Goal: Task Accomplishment & Management: Complete application form

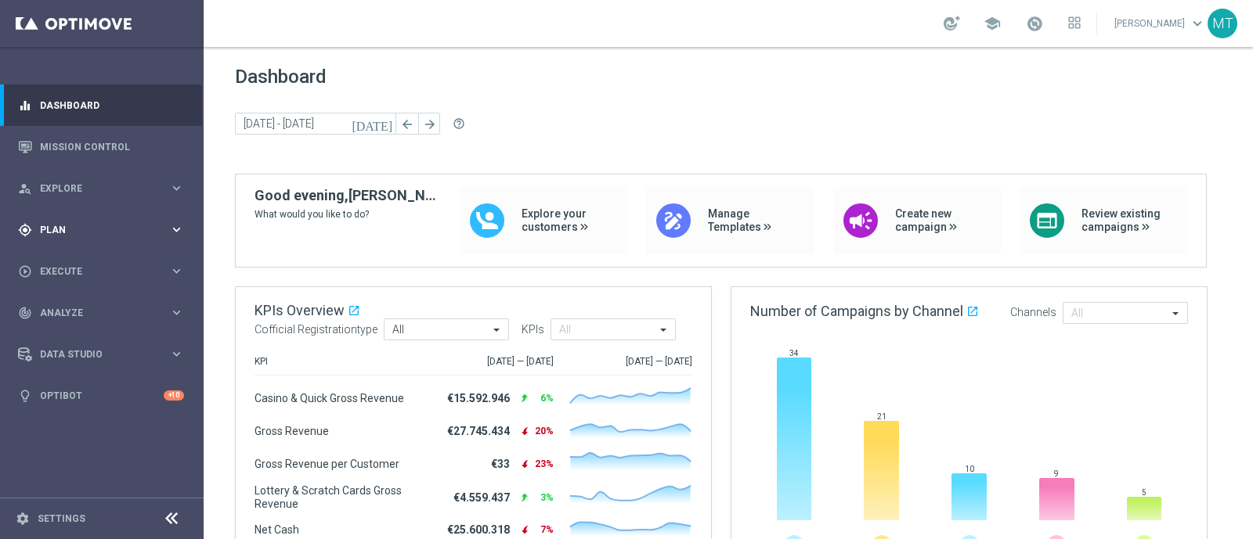
click at [70, 221] on div "gps_fixed Plan keyboard_arrow_right" at bounding box center [101, 229] width 202 height 41
click at [73, 311] on span "Templates" at bounding box center [97, 309] width 112 height 9
click at [62, 342] on div "Optimail" at bounding box center [125, 332] width 153 height 23
click at [66, 335] on link "Optimail" at bounding box center [106, 332] width 114 height 13
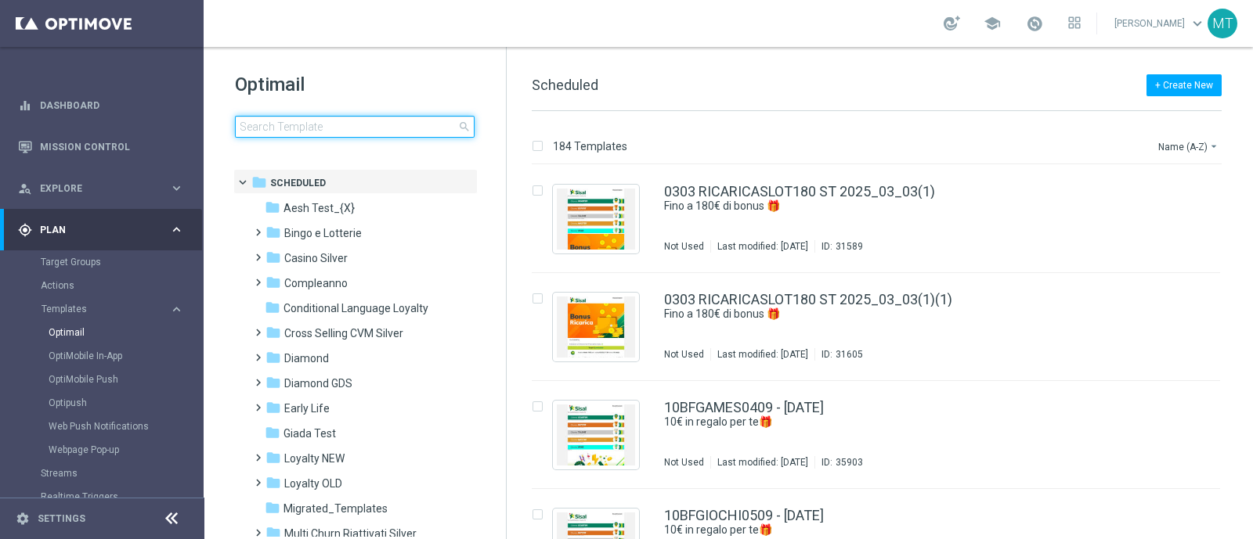
click at [344, 129] on input at bounding box center [355, 127] width 240 height 22
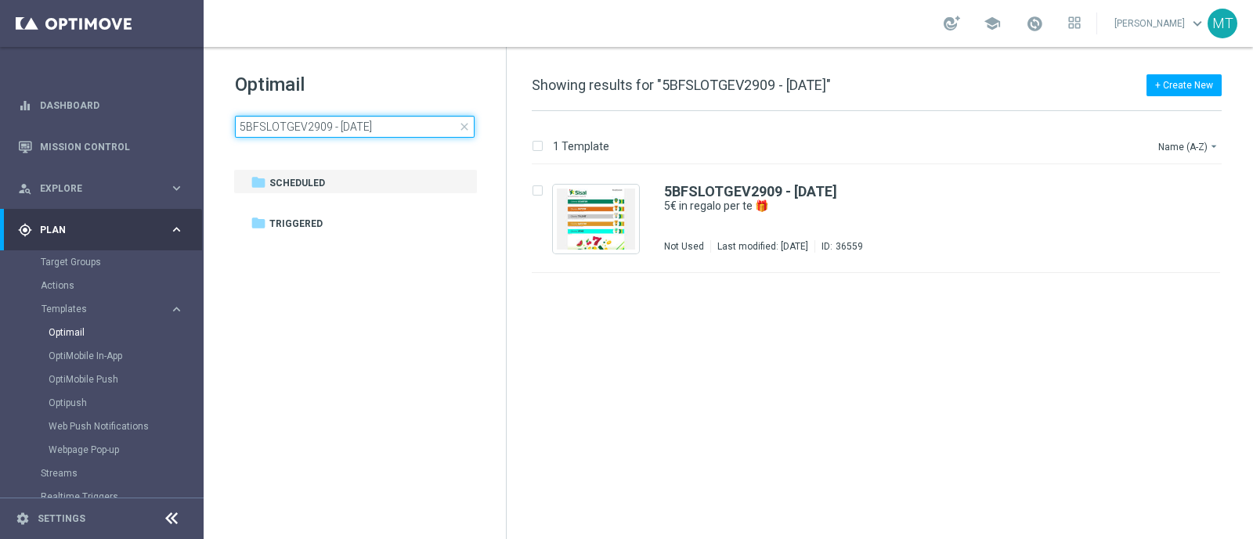
drag, startPoint x: 344, startPoint y: 129, endPoint x: 702, endPoint y: 363, distance: 427.5
click at [702, 363] on div "Optimail 5BFSLOTGEV2909 - [DATE] close folder 1 Folder folder Scheduled more_ve…" at bounding box center [728, 293] width 1049 height 492
type input "5BFSLOTGEV2909 - [DATE]"
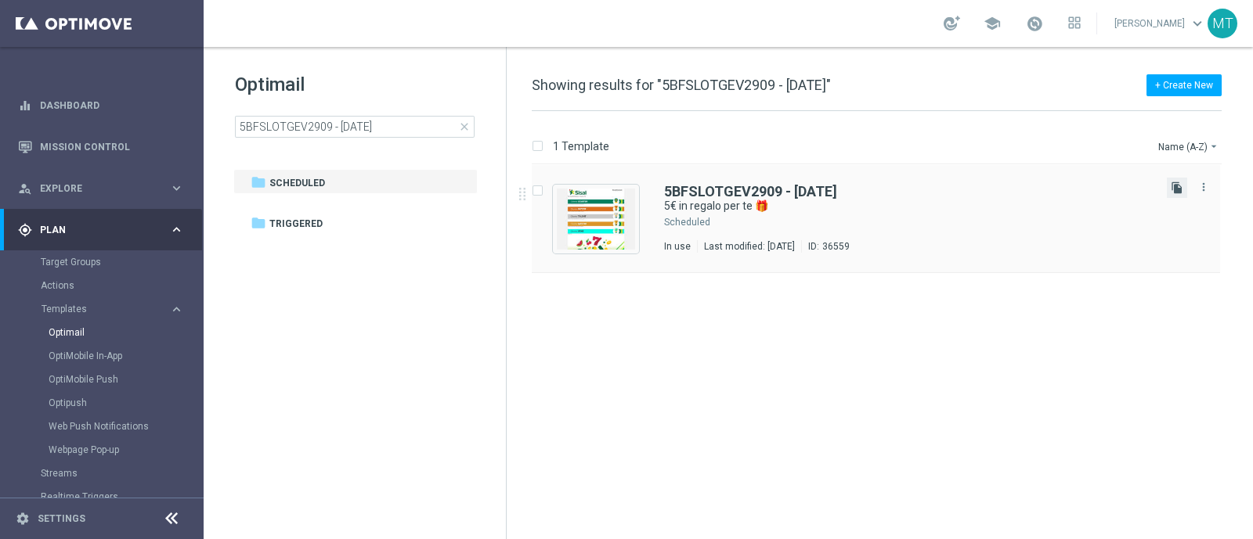
click at [1172, 187] on icon "file_copy" at bounding box center [1176, 188] width 13 height 13
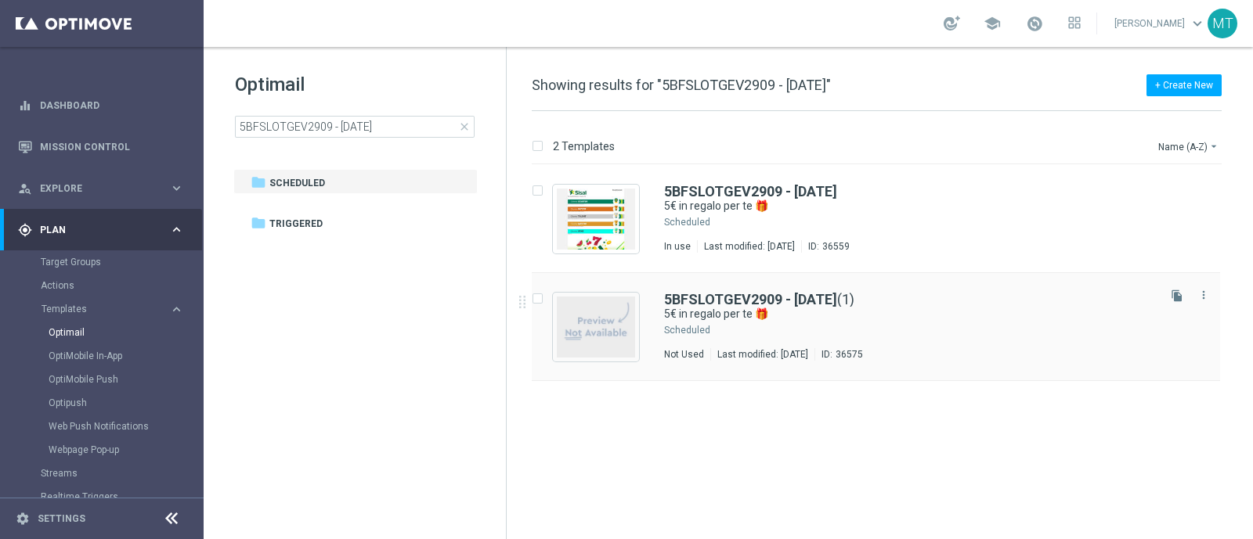
click at [740, 287] on div "5BFSLOTGEV2909 - [DATE] (1) 5€ in regalo per te 🎁 Scheduled Not Used Last modif…" at bounding box center [876, 327] width 688 height 108
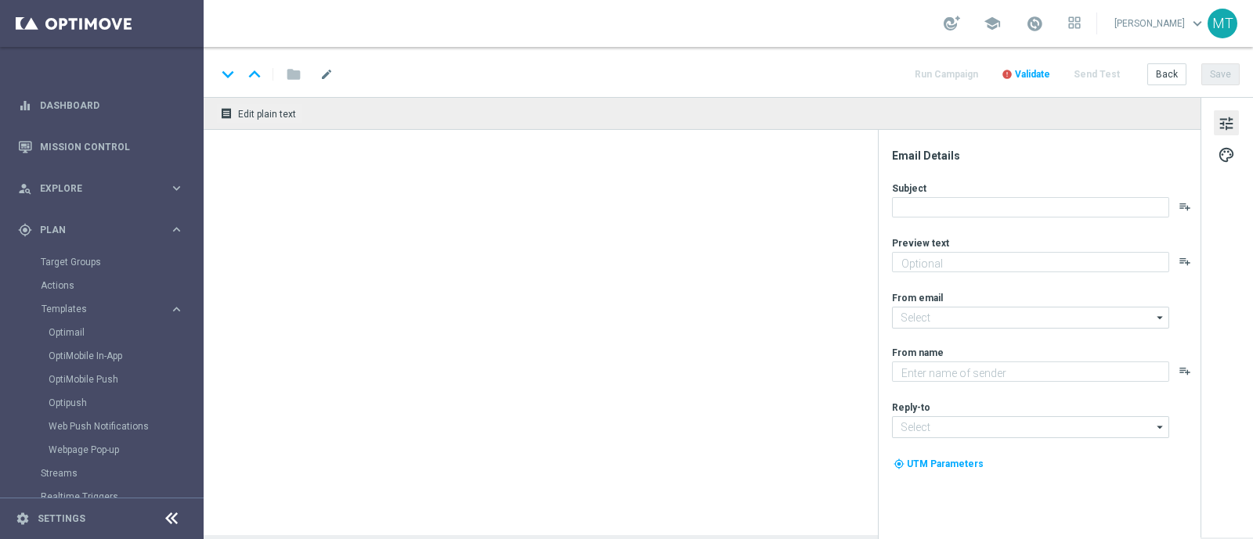
type input "5BFSLOTGEV2909 - [DATE](1)"
type textarea "da usare su Slot e/[PERSON_NAME] e Vinci!🎰🍀"
type input "[EMAIL_ADDRESS][DOMAIN_NAME]"
type textarea "Sisal"
type input "[EMAIL_ADDRESS][DOMAIN_NAME]"
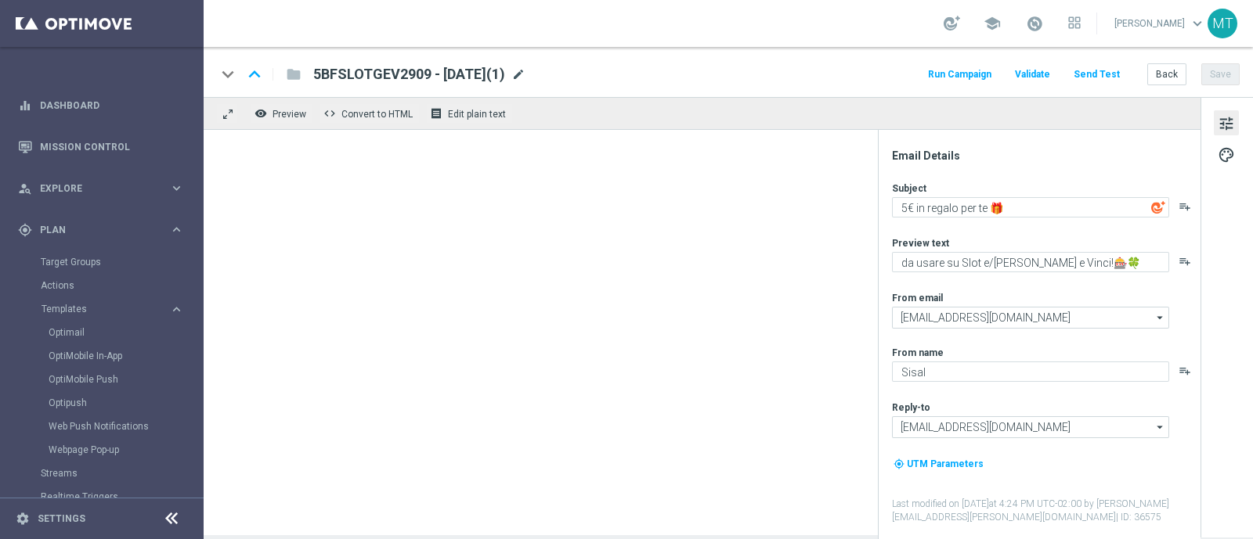
click at [525, 72] on span "mode_edit" at bounding box center [518, 74] width 14 height 14
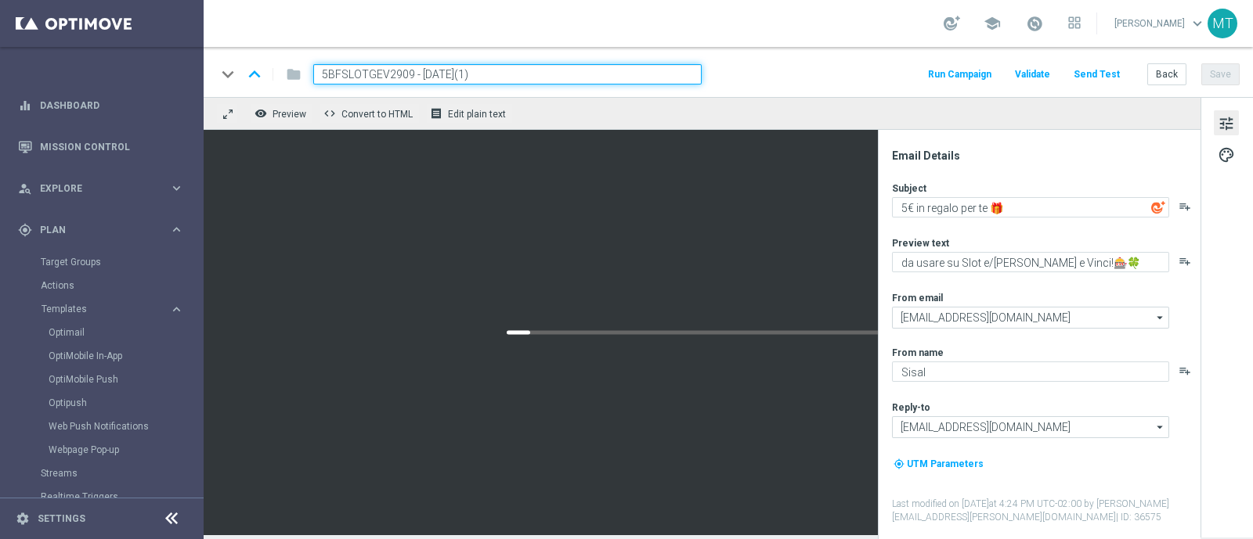
drag, startPoint x: 411, startPoint y: 78, endPoint x: 311, endPoint y: 74, distance: 100.3
click at [311, 74] on div "5BFSLOTGEV2909 - [DATE](1)" at bounding box center [501, 74] width 401 height 20
paste input "2BFSLOTG"
click at [493, 78] on input "2BFSLOTGV2909 - [DATE](1)" at bounding box center [507, 74] width 388 height 20
type input "2BFSLOTGV2909 - [DATE]"
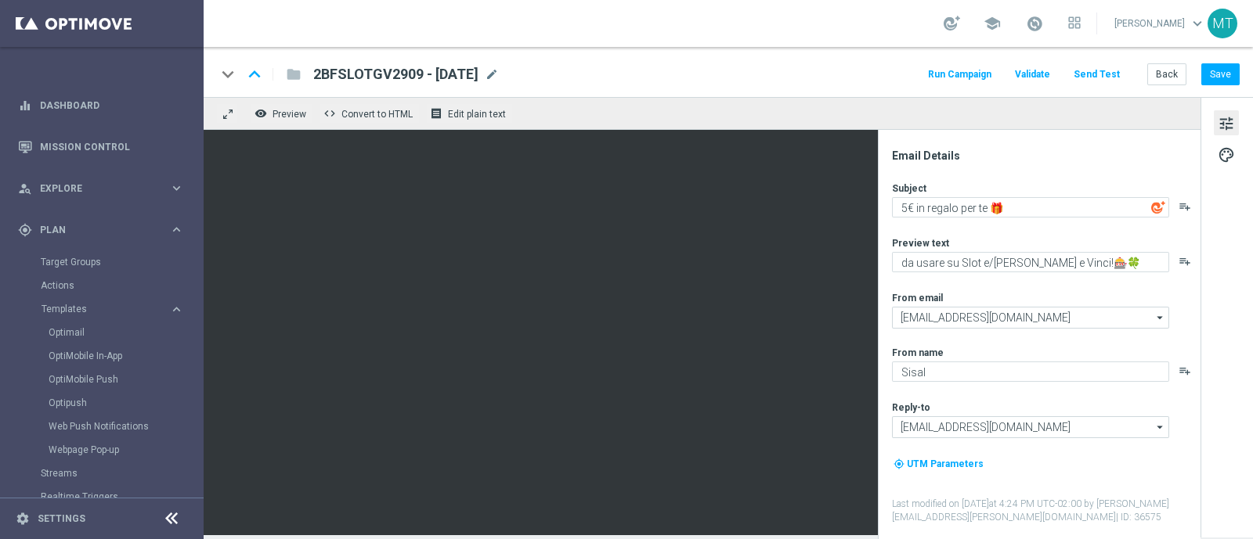
click at [1229, 58] on div "keyboard_arrow_down keyboard_arrow_up folder 2BFSLOTGV2909 - [DATE] 2BFSLOTGV29…" at bounding box center [728, 72] width 1049 height 50
click at [1229, 64] on button "Save" at bounding box center [1220, 74] width 38 height 22
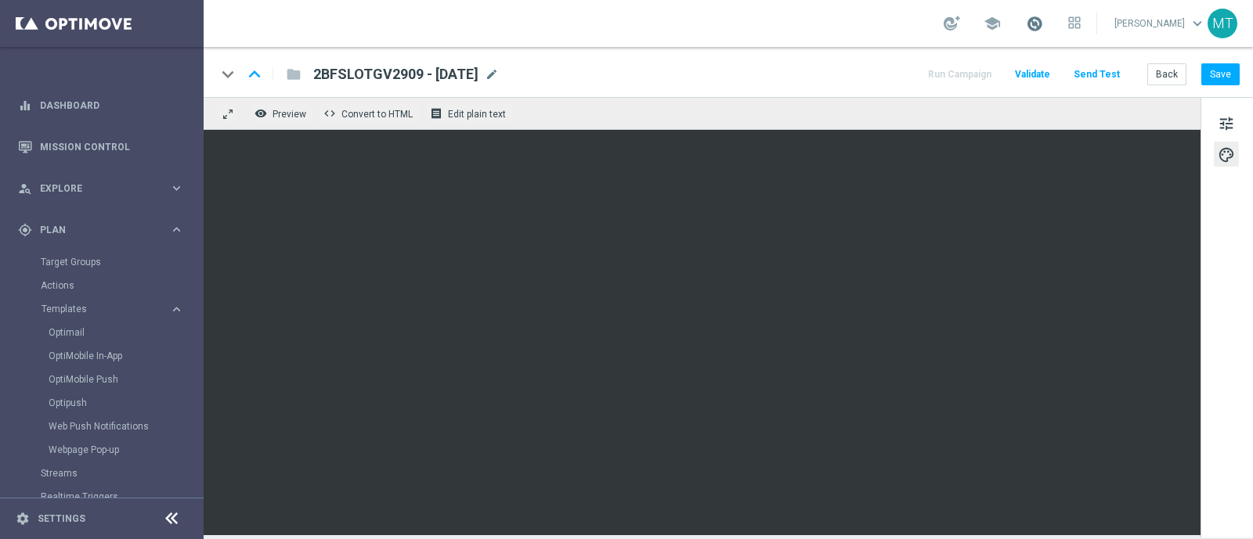
click at [1043, 21] on span at bounding box center [1034, 23] width 17 height 17
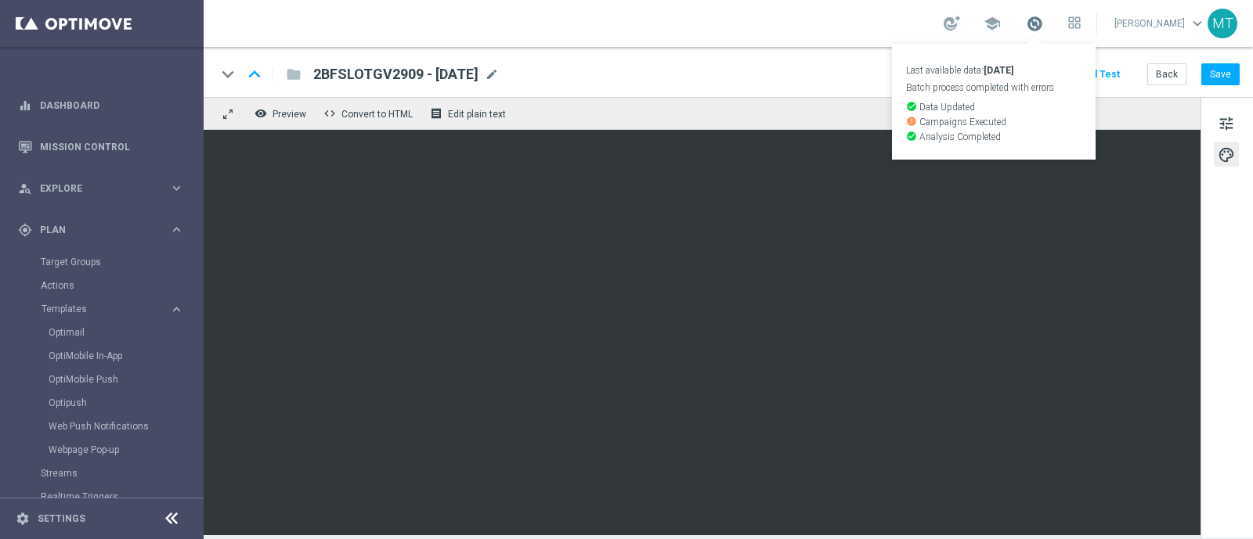
click at [1043, 21] on span at bounding box center [1034, 23] width 17 height 17
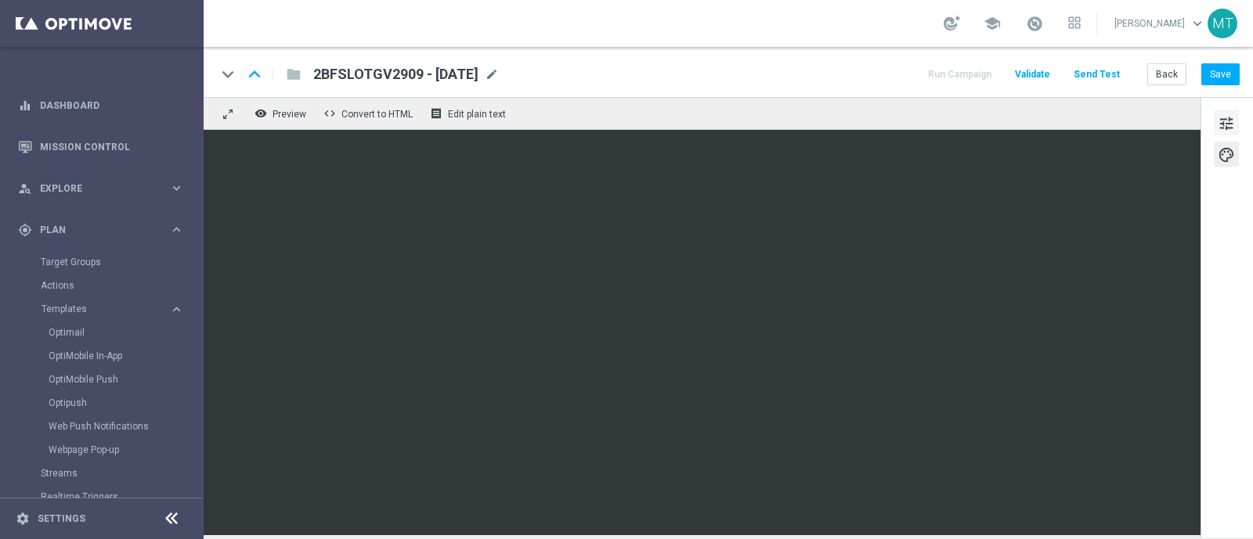
click at [1233, 129] on span "tune" at bounding box center [1225, 124] width 17 height 20
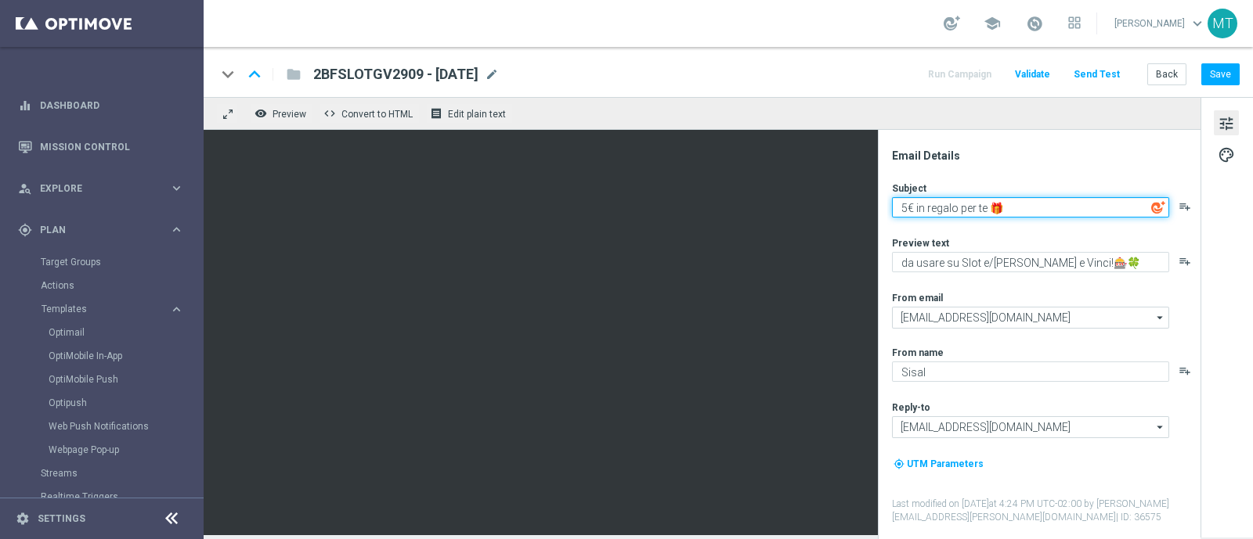
click at [904, 211] on textarea "5€ in regalo per te 🎁" at bounding box center [1030, 207] width 277 height 20
type textarea "2€ in regalo per te 🎁"
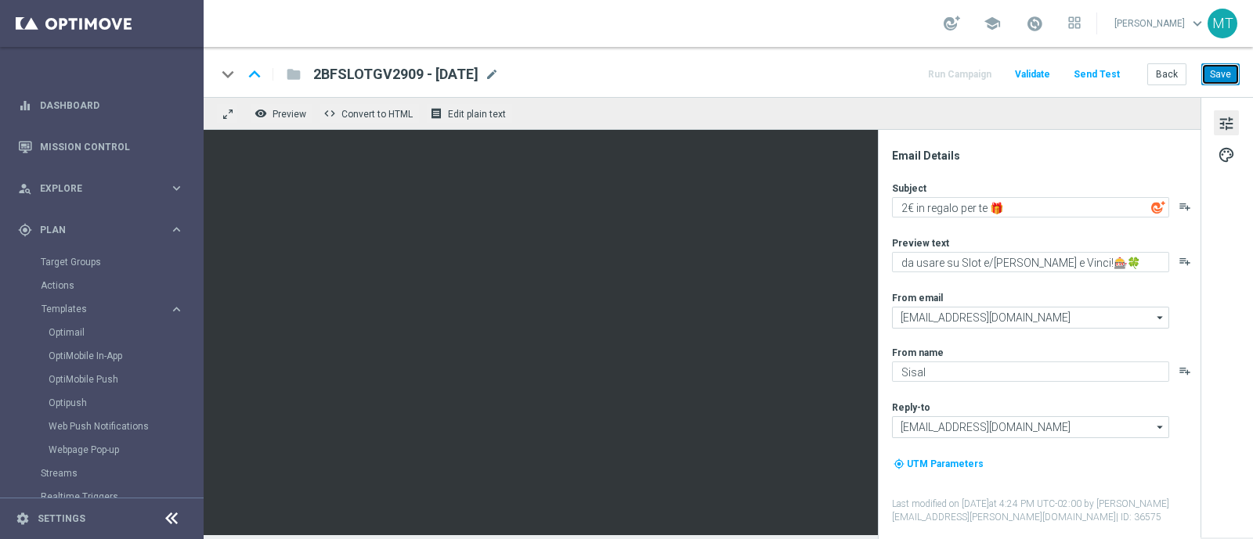
click at [1227, 80] on button "Save" at bounding box center [1220, 74] width 38 height 22
click at [1225, 71] on button "Save" at bounding box center [1220, 74] width 38 height 22
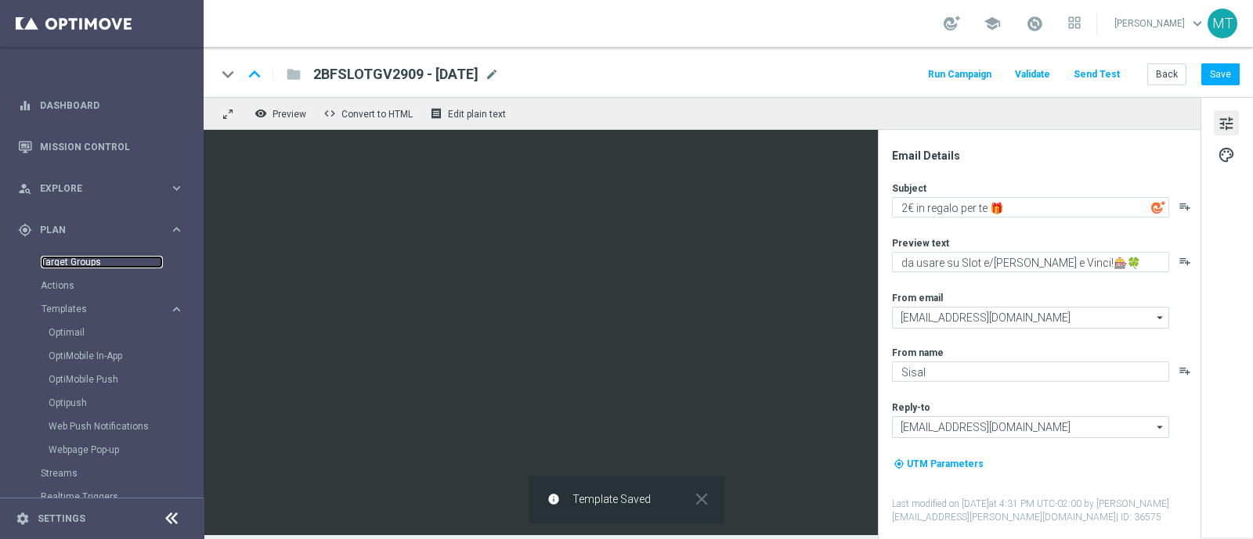
click at [83, 260] on link "Target Groups" at bounding box center [102, 262] width 122 height 13
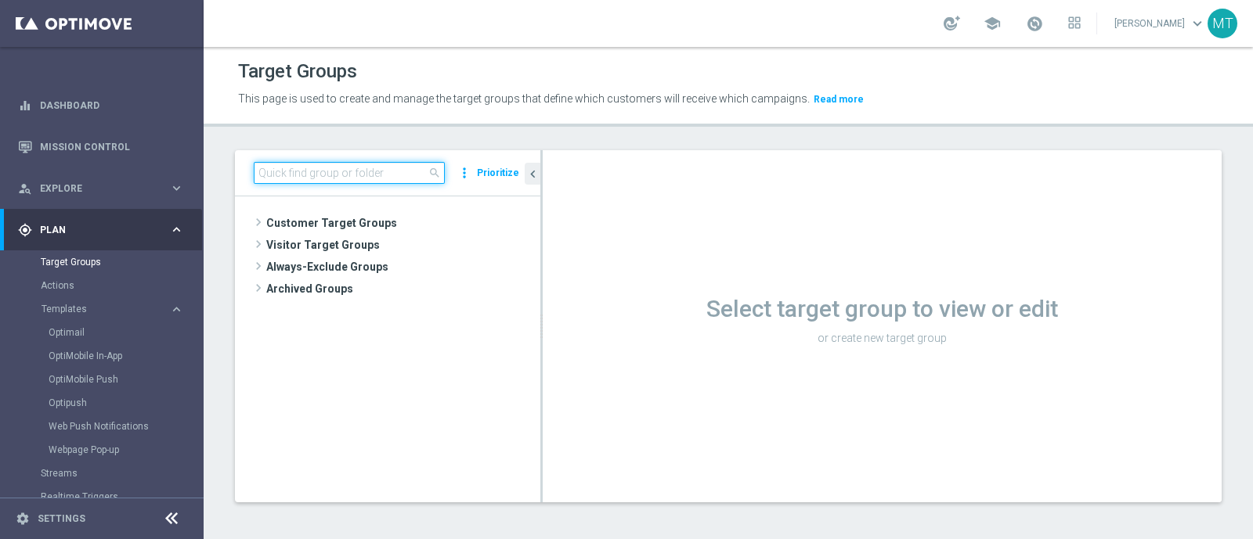
click at [325, 168] on input at bounding box center [349, 173] width 191 height 22
paste input "Giocanti Talent M-1 non Active mtd"
click at [325, 168] on input "Giocanti Talent M-1 non Active mtd" at bounding box center [349, 173] width 191 height 22
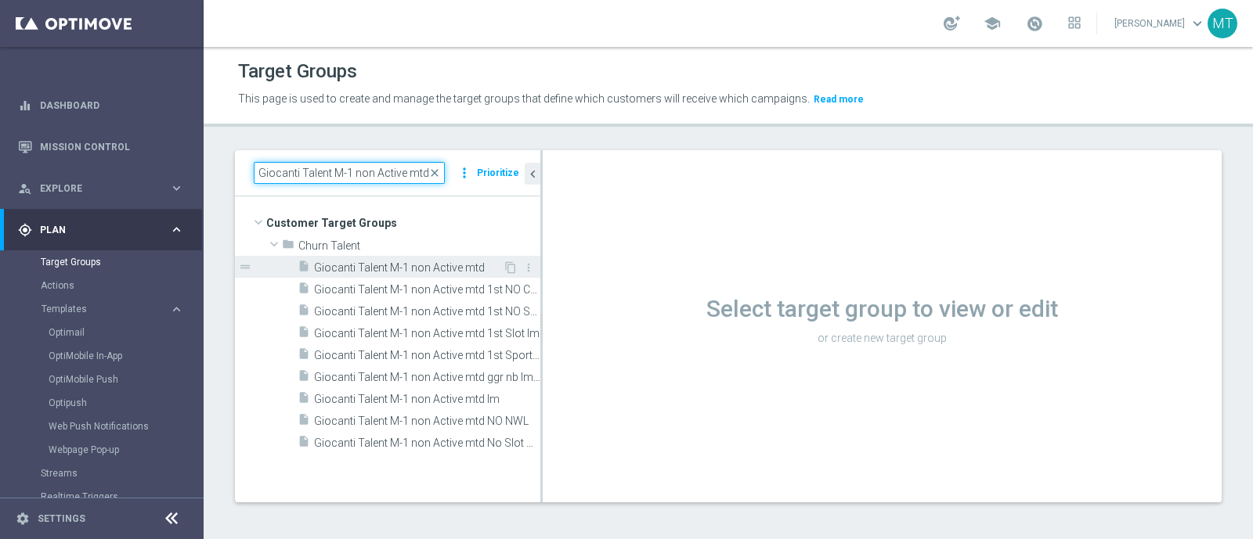
type input "Giocanti Talent M-1 non Active mtd"
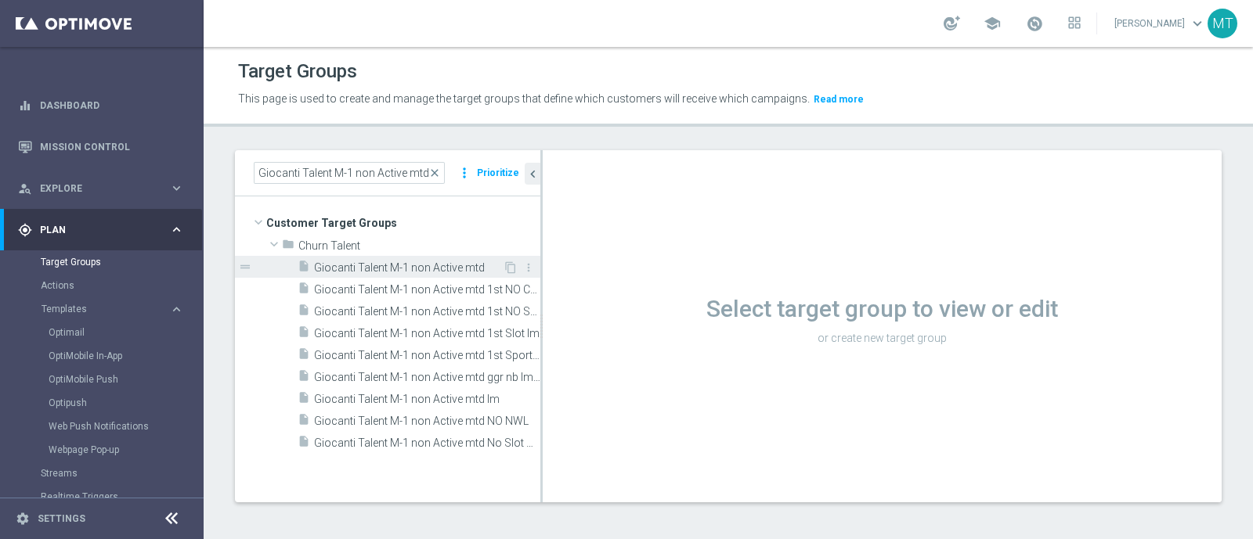
click at [438, 264] on span "Giocanti Talent M-1 non Active mtd" at bounding box center [408, 267] width 189 height 13
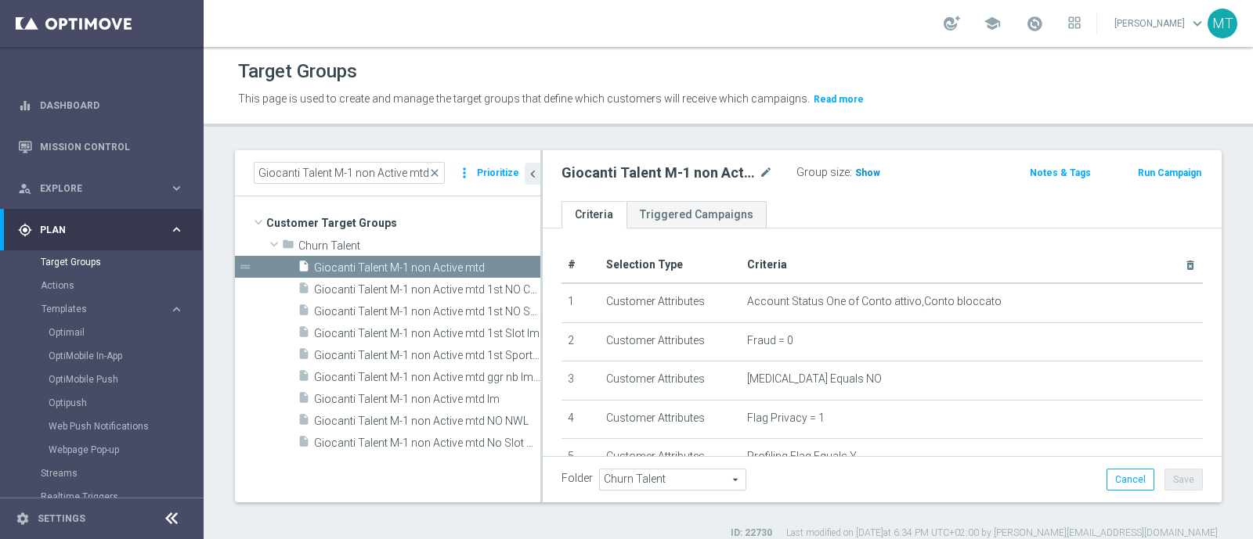
click at [857, 175] on span "Show" at bounding box center [867, 173] width 25 height 11
click at [1174, 171] on button "Run Campaign" at bounding box center [1169, 172] width 67 height 17
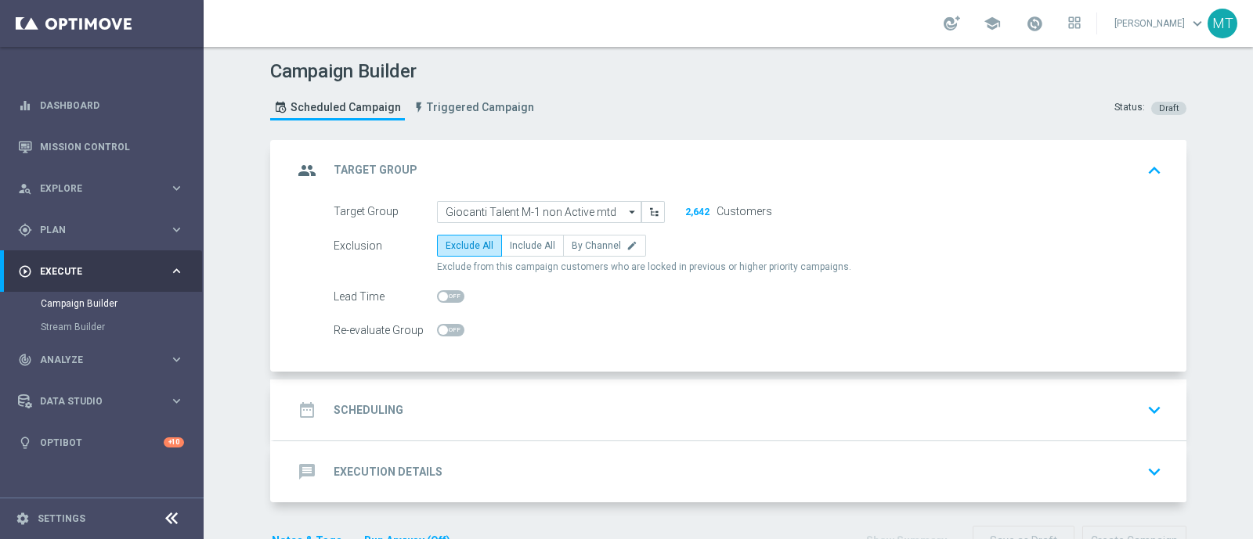
click at [536, 403] on div "date_range Scheduling keyboard_arrow_down" at bounding box center [730, 410] width 874 height 30
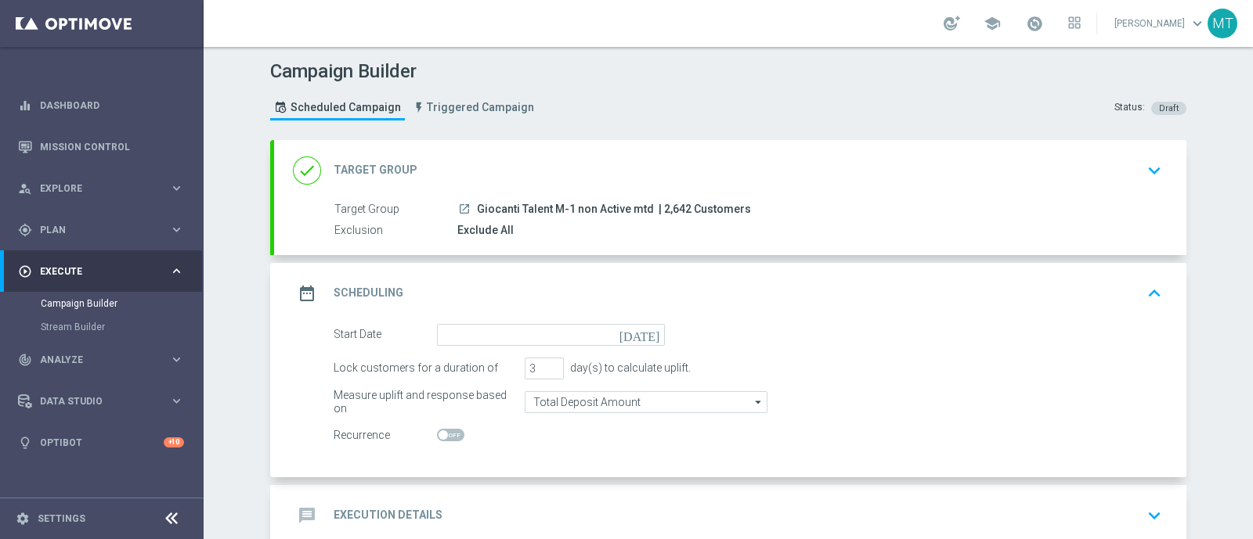
click at [515, 362] on div "Lock customers for a duration of 3 day(s) to calculate uplift." at bounding box center [748, 369] width 852 height 22
click at [484, 334] on input at bounding box center [551, 335] width 228 height 22
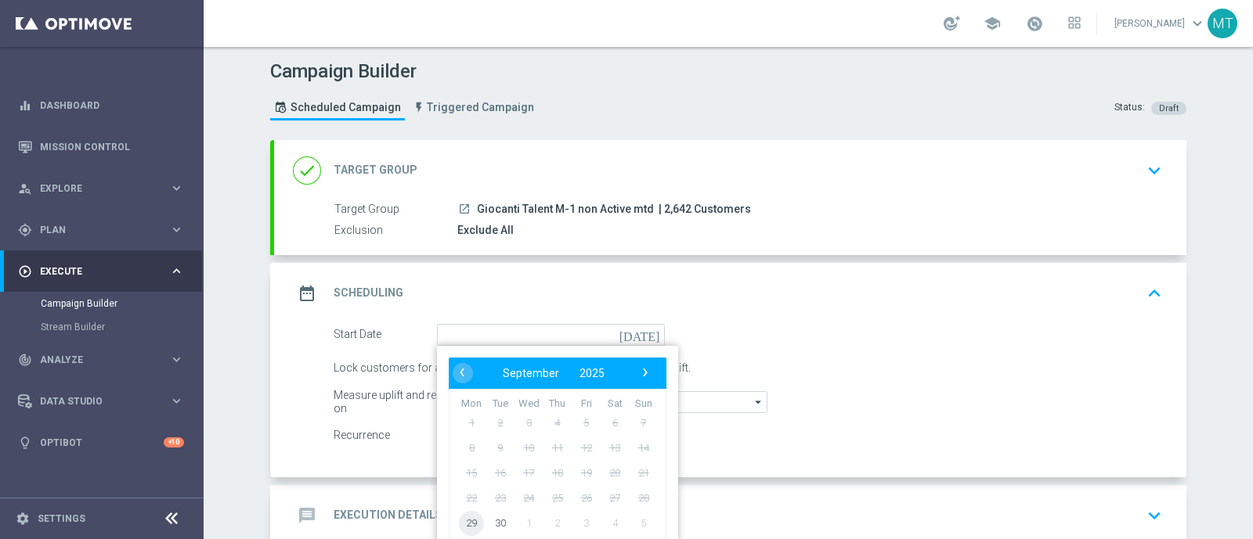
click at [469, 514] on span "29" at bounding box center [471, 522] width 25 height 25
type input "[DATE]"
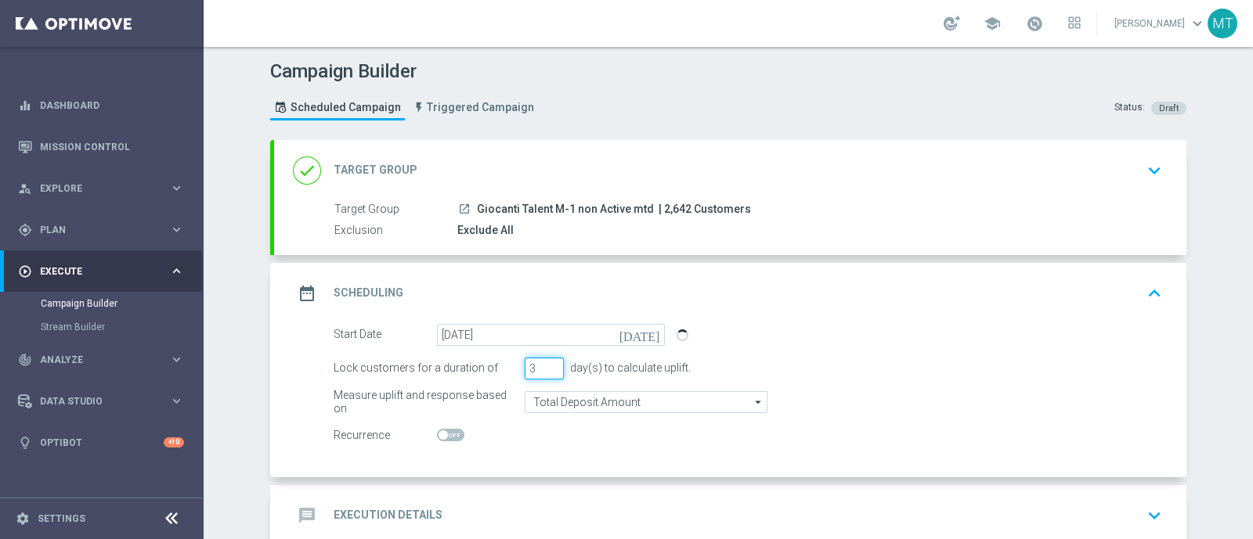
click at [543, 373] on input "3" at bounding box center [544, 369] width 39 height 22
click at [544, 366] on input "4" at bounding box center [544, 369] width 39 height 22
click at [546, 369] on input "3" at bounding box center [544, 369] width 39 height 22
click at [542, 363] on input "4" at bounding box center [544, 369] width 39 height 22
click at [542, 363] on input "5" at bounding box center [544, 369] width 39 height 22
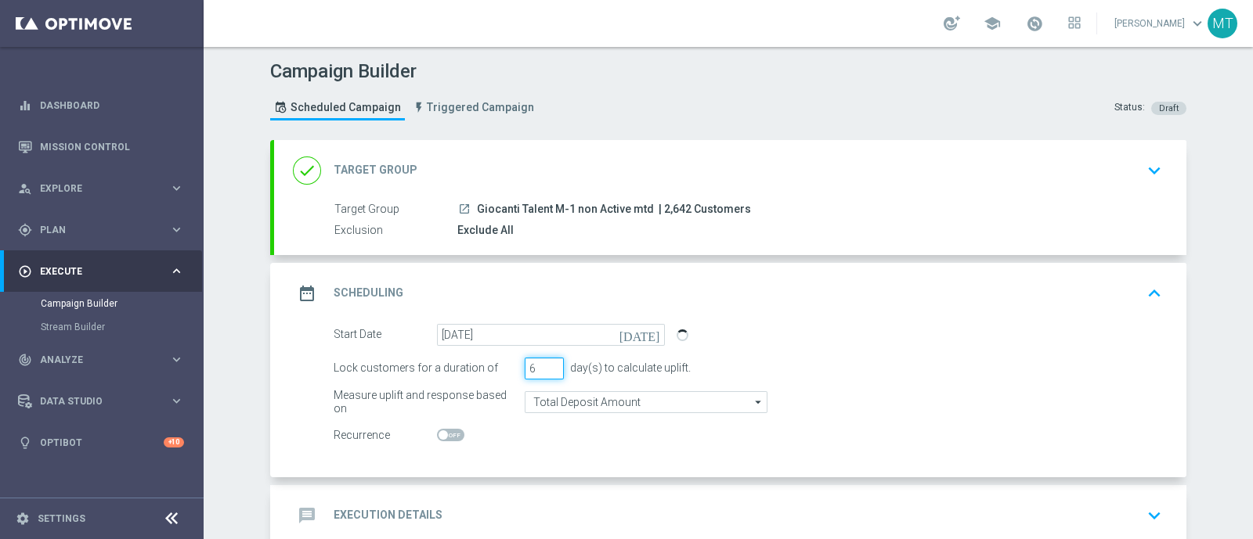
click at [542, 363] on input "6" at bounding box center [544, 369] width 39 height 22
click at [542, 363] on input "7" at bounding box center [544, 369] width 39 height 22
click at [544, 370] on input "6" at bounding box center [544, 369] width 39 height 22
click at [544, 370] on input "5" at bounding box center [544, 369] width 39 height 22
click at [544, 370] on input "4" at bounding box center [544, 369] width 39 height 22
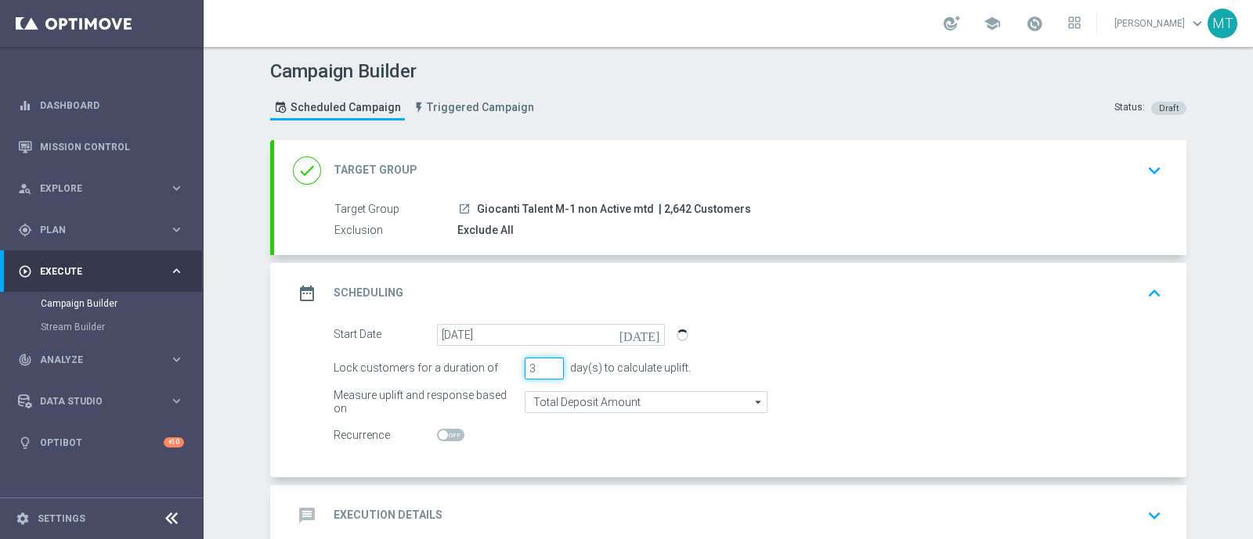
click at [544, 370] on input "3" at bounding box center [544, 369] width 39 height 22
click at [544, 370] on input "2" at bounding box center [544, 369] width 39 height 22
click at [545, 373] on input "2" at bounding box center [544, 369] width 39 height 22
type input "1"
click at [542, 370] on input "1" at bounding box center [544, 369] width 39 height 22
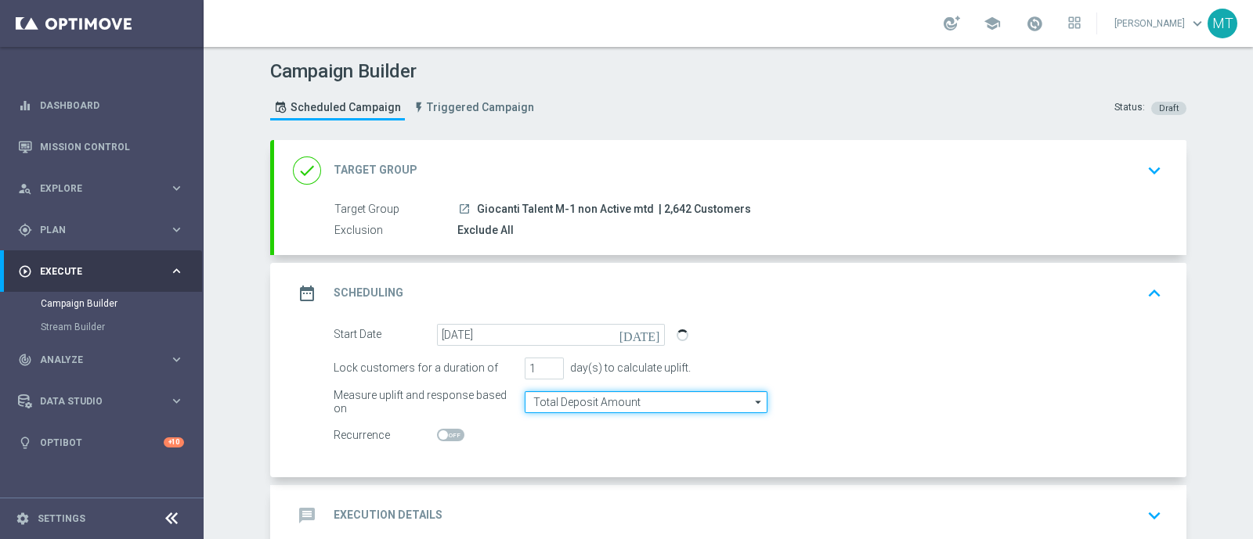
click at [558, 400] on input "Total Deposit Amount" at bounding box center [646, 402] width 243 height 22
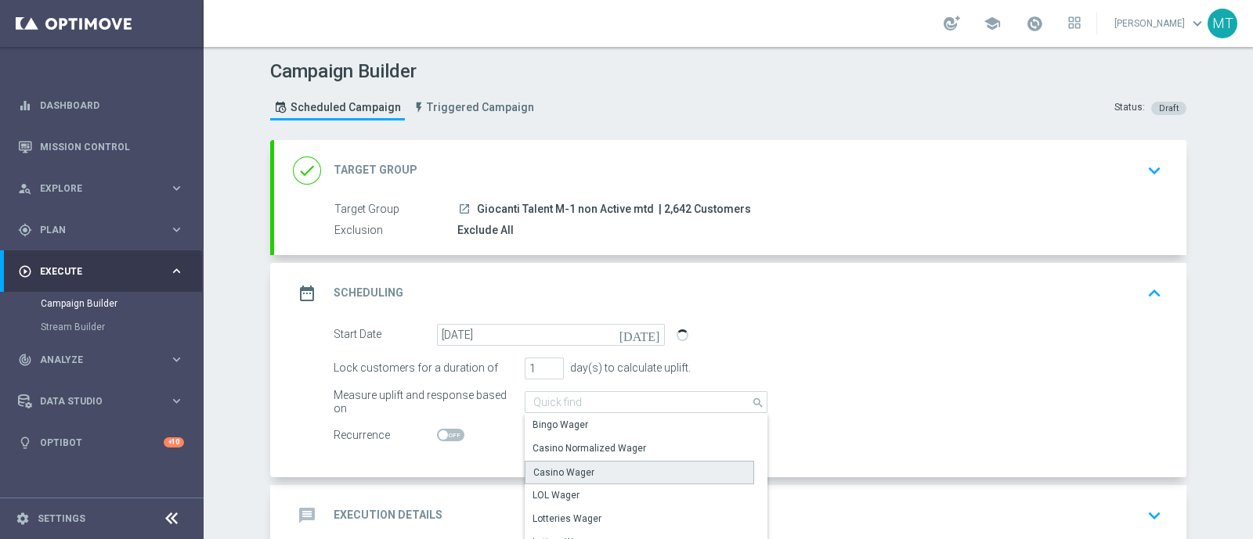
click at [571, 470] on div "Casino Wager" at bounding box center [563, 473] width 61 height 14
type input "Casino Wager"
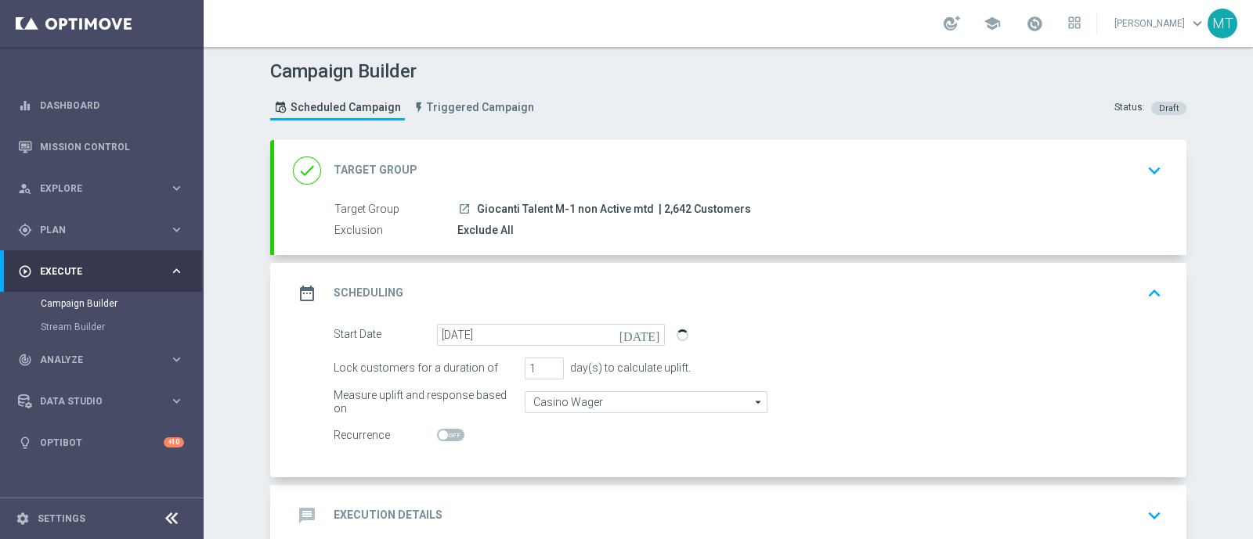
scroll to position [89, 0]
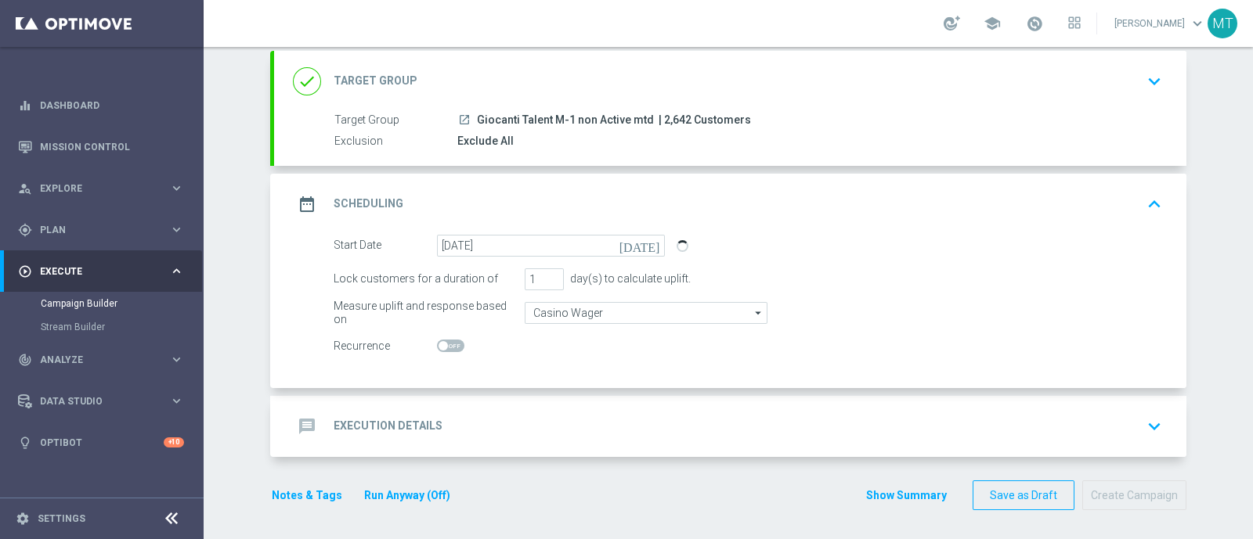
click at [517, 437] on div "message Execution Details keyboard_arrow_down" at bounding box center [730, 427] width 874 height 30
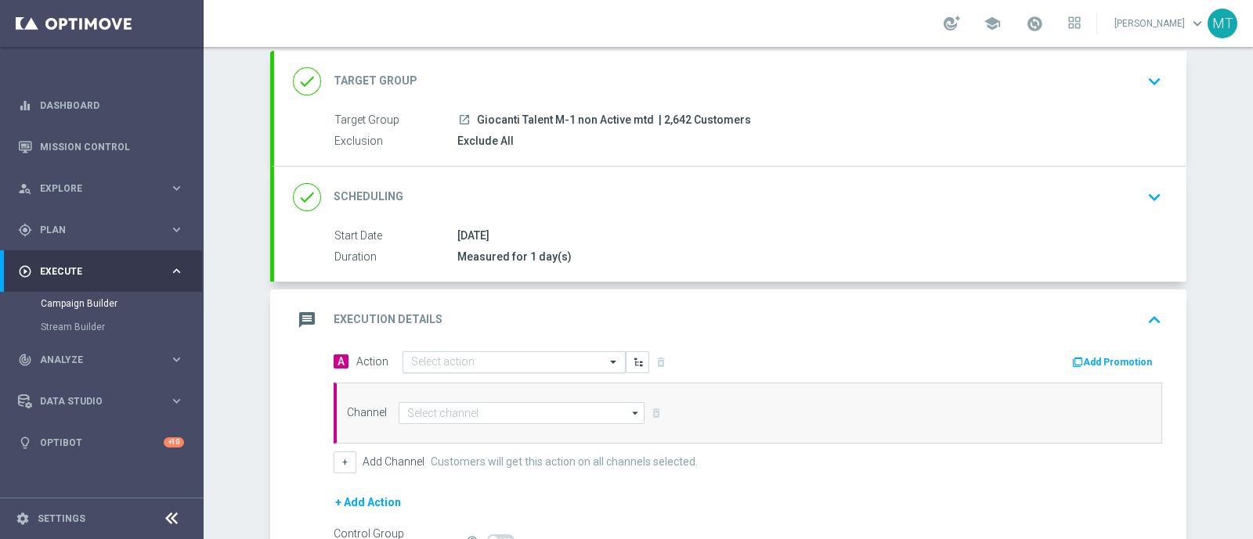
click at [417, 352] on div "Select action" at bounding box center [513, 363] width 223 height 22
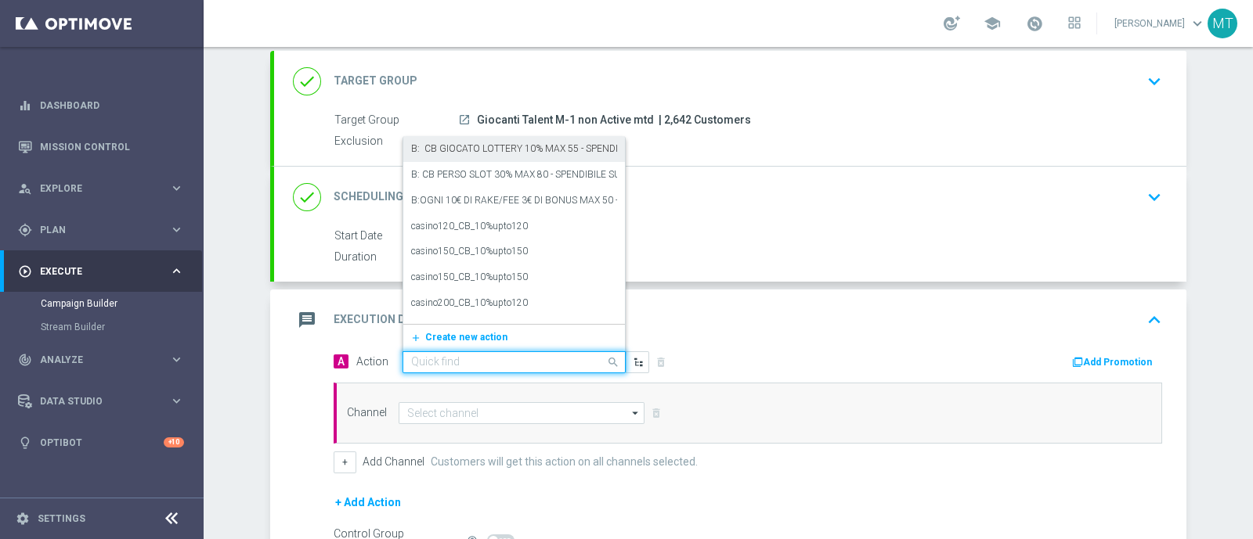
paste input "BF 2€ SLOT GEV"
type input "BF 2€ SLOT GEV"
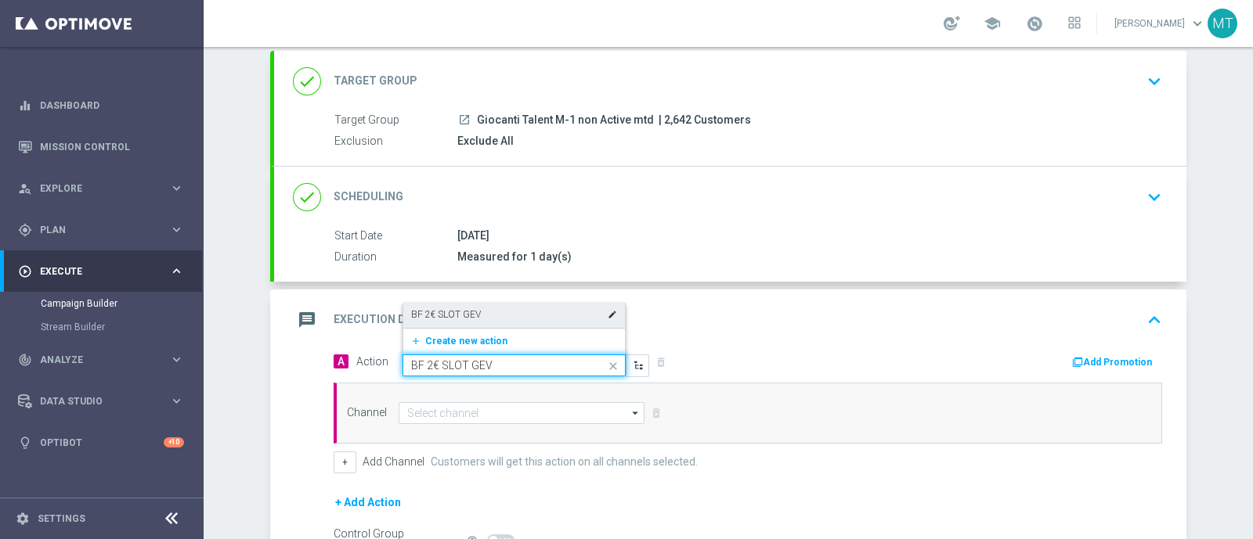
click at [453, 316] on label "BF 2€ SLOT GEV" at bounding box center [446, 314] width 70 height 13
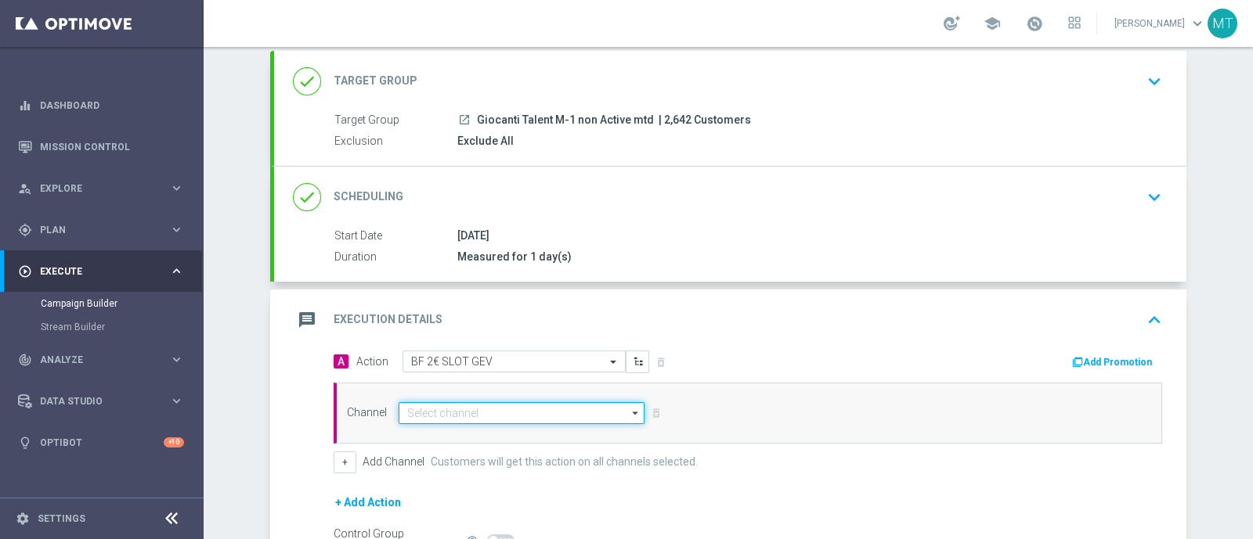
click at [535, 416] on input at bounding box center [521, 413] width 246 height 22
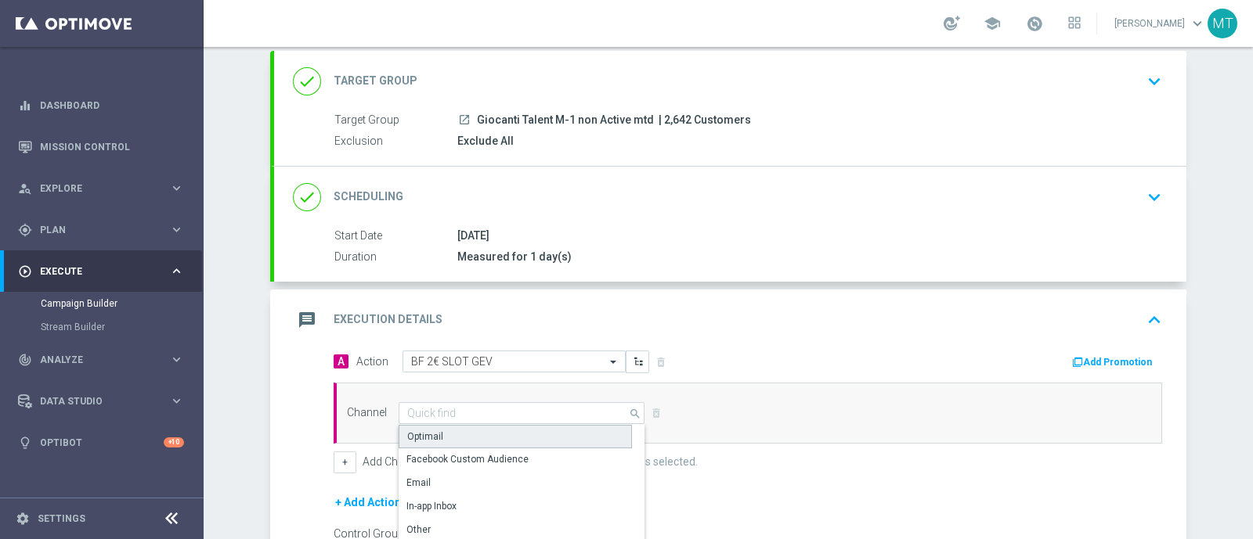
click at [532, 428] on div "Optimail" at bounding box center [514, 436] width 233 height 23
type input "Optimail"
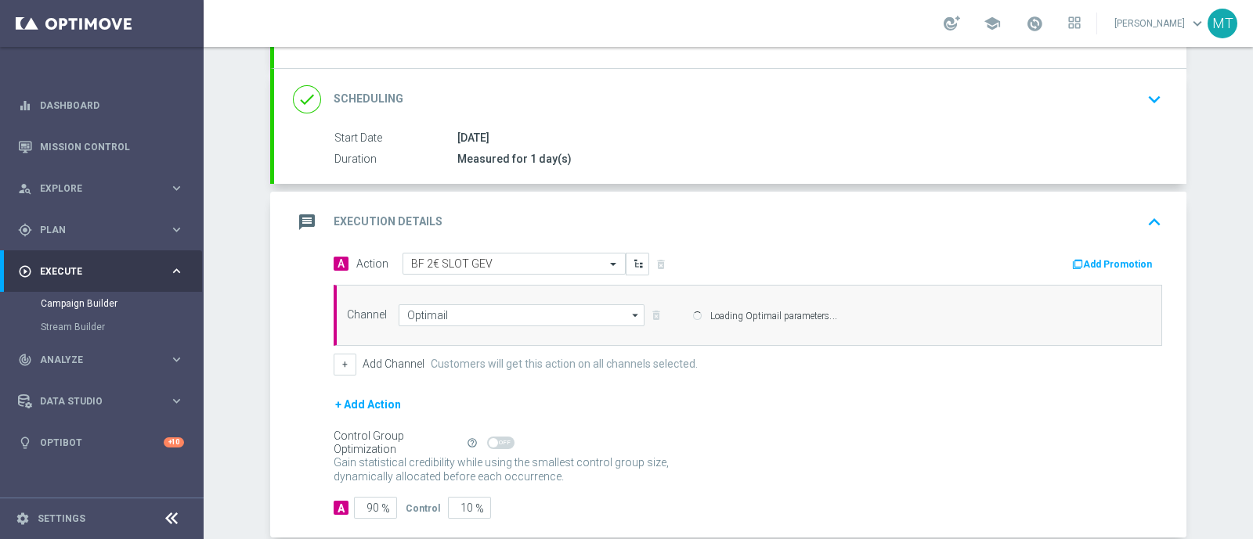
scroll to position [187, 0]
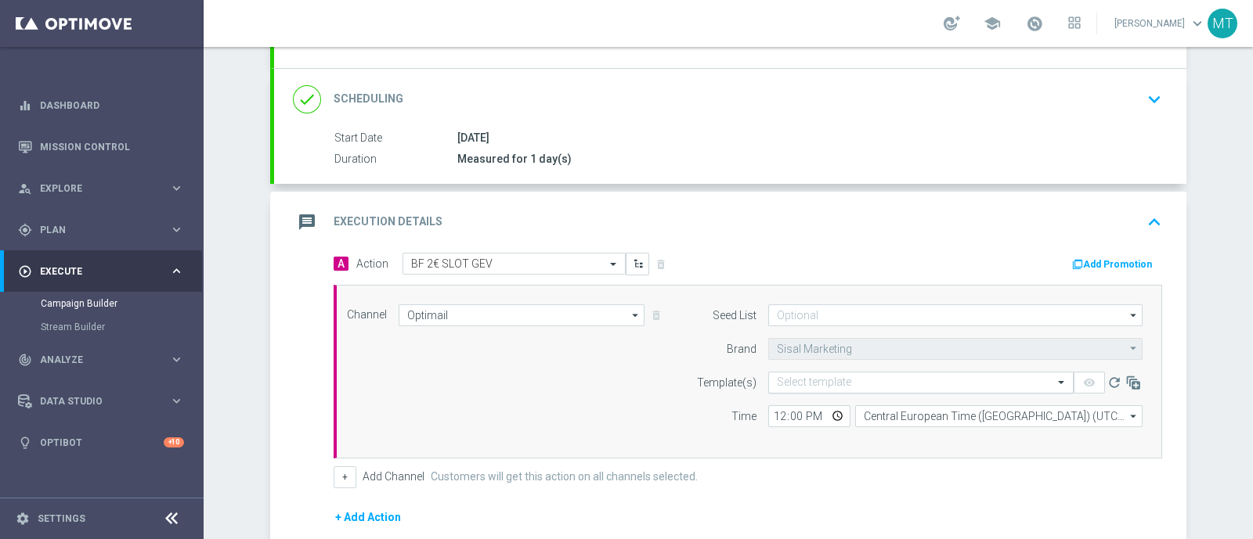
click at [777, 379] on input "text" at bounding box center [905, 383] width 257 height 13
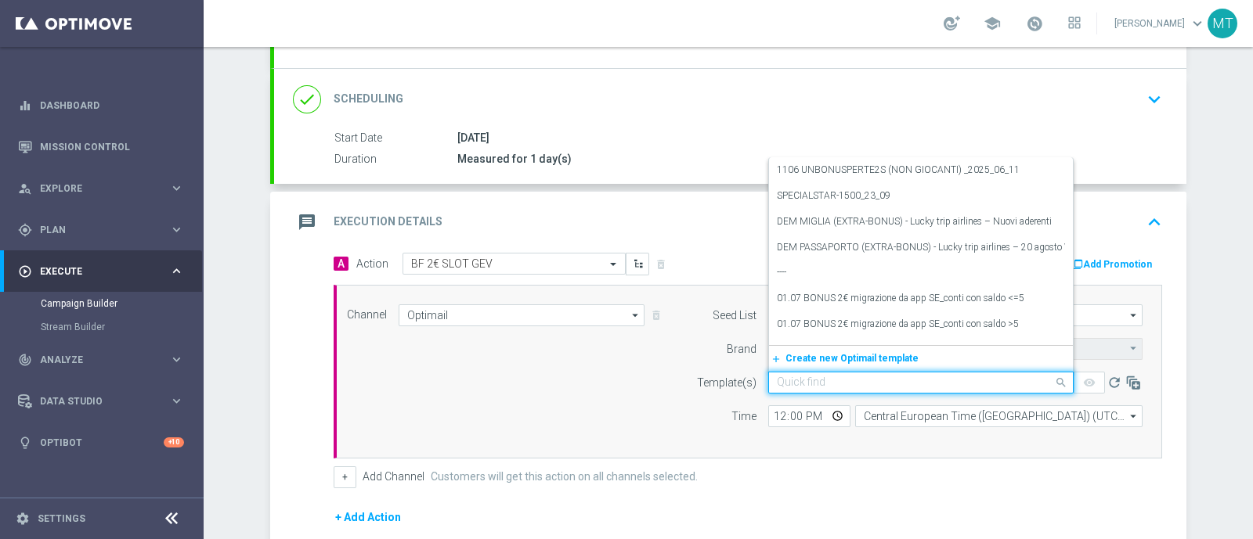
paste input "2BFSLOTGV2909 - [DATE]"
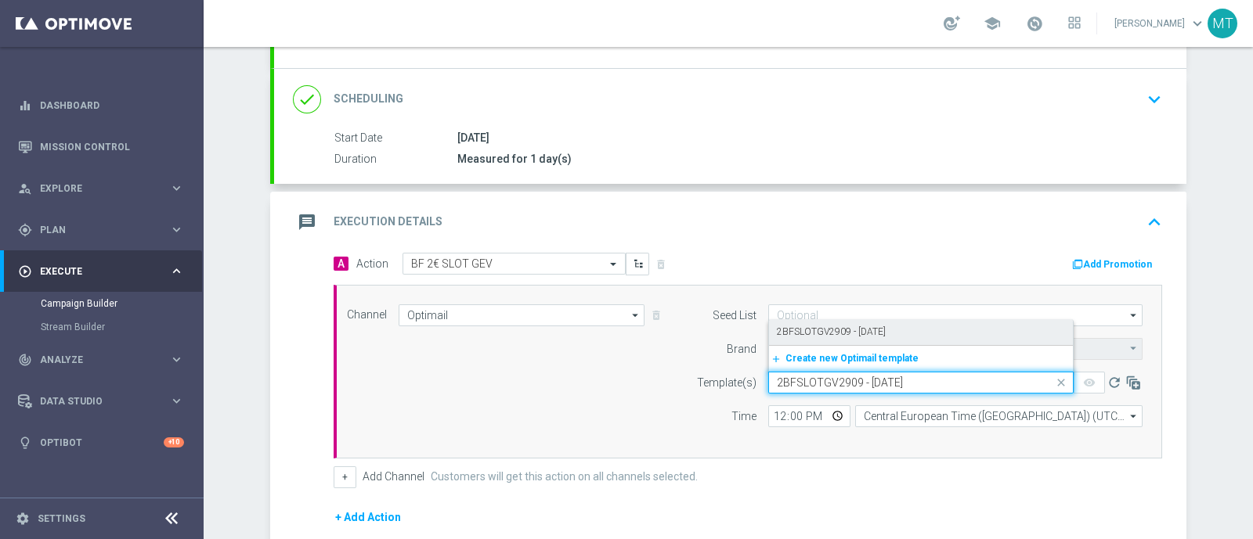
click at [830, 334] on label "2BFSLOTGV2909 - [DATE]" at bounding box center [831, 332] width 109 height 13
type input "2BFSLOTGV2909 - [DATE]"
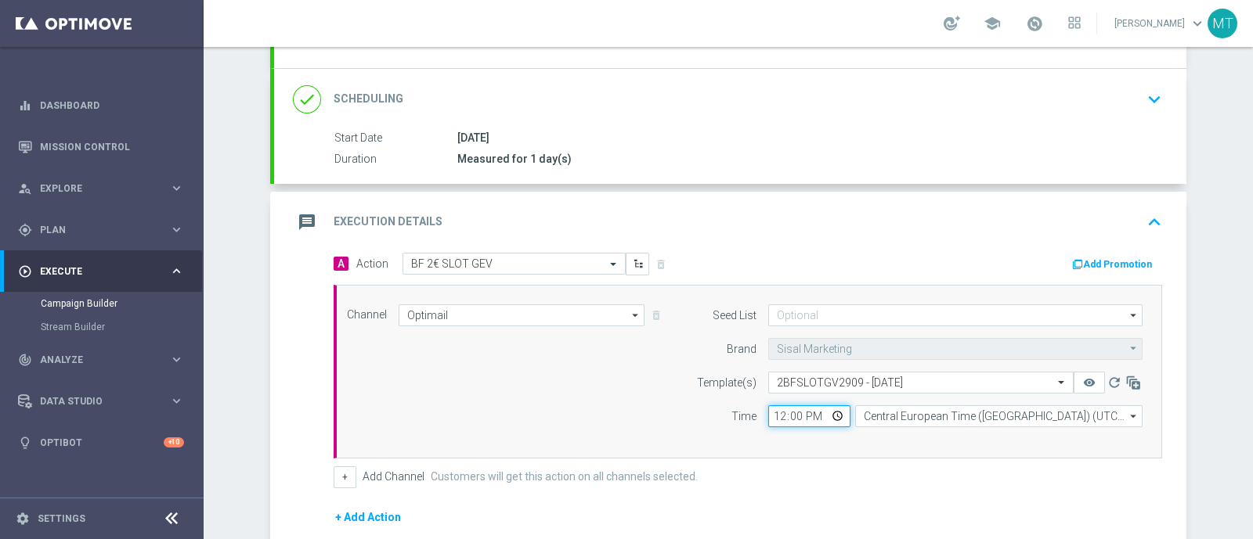
click at [770, 406] on input "12:00" at bounding box center [809, 417] width 82 height 22
type input "18:30"
click at [1081, 264] on button "Add Promotion" at bounding box center [1113, 264] width 87 height 17
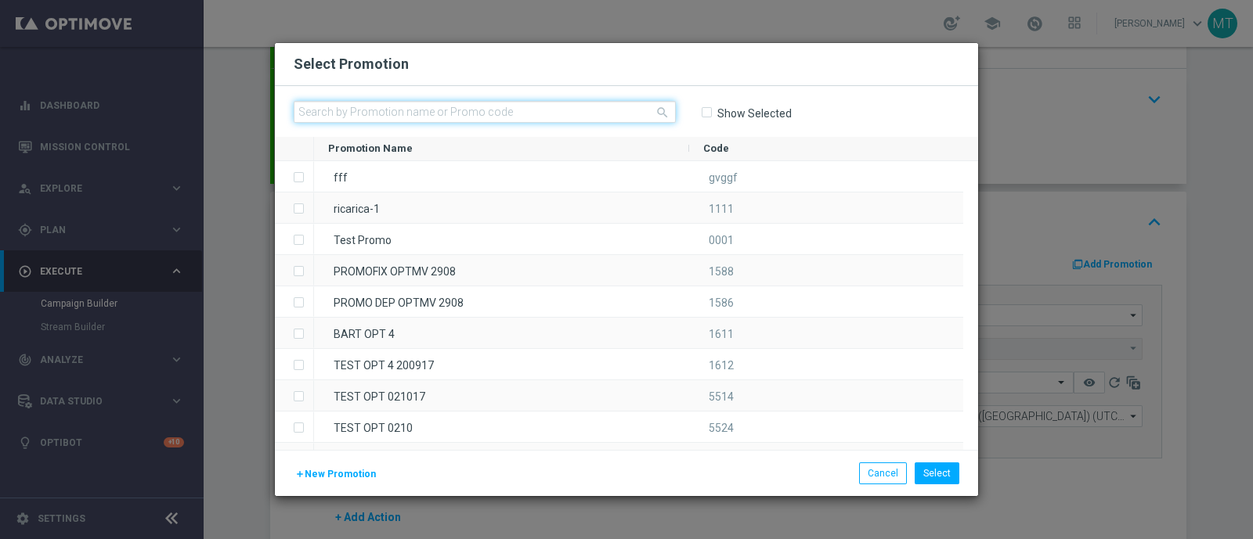
click at [561, 114] on input "text" at bounding box center [485, 112] width 382 height 22
paste input "238411"
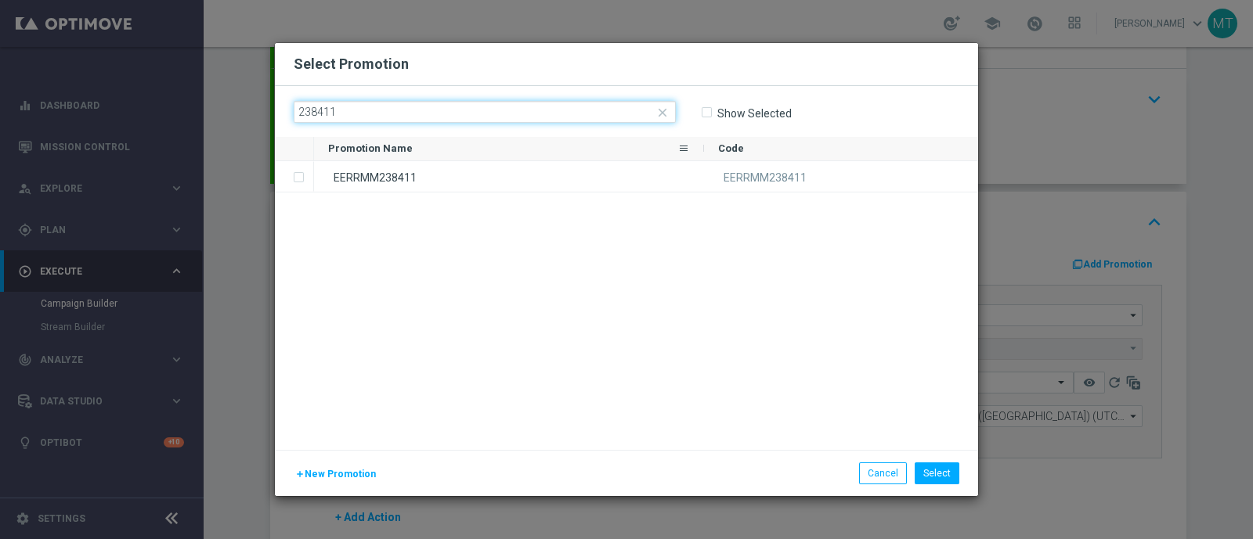
type input "238411"
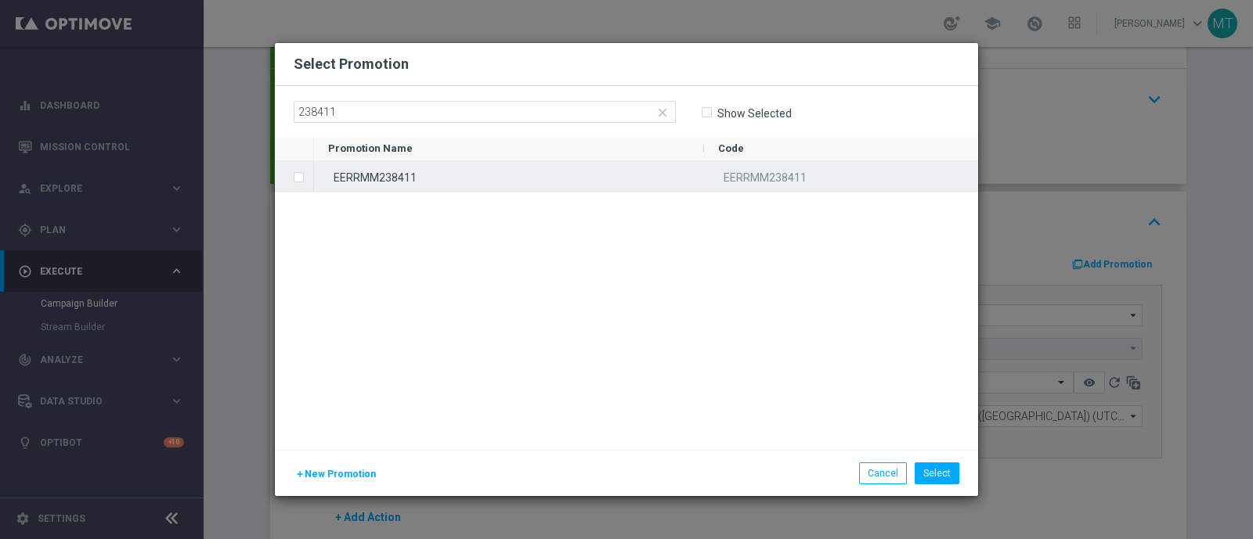
click at [571, 178] on div "EERRMM238411" at bounding box center [509, 176] width 390 height 31
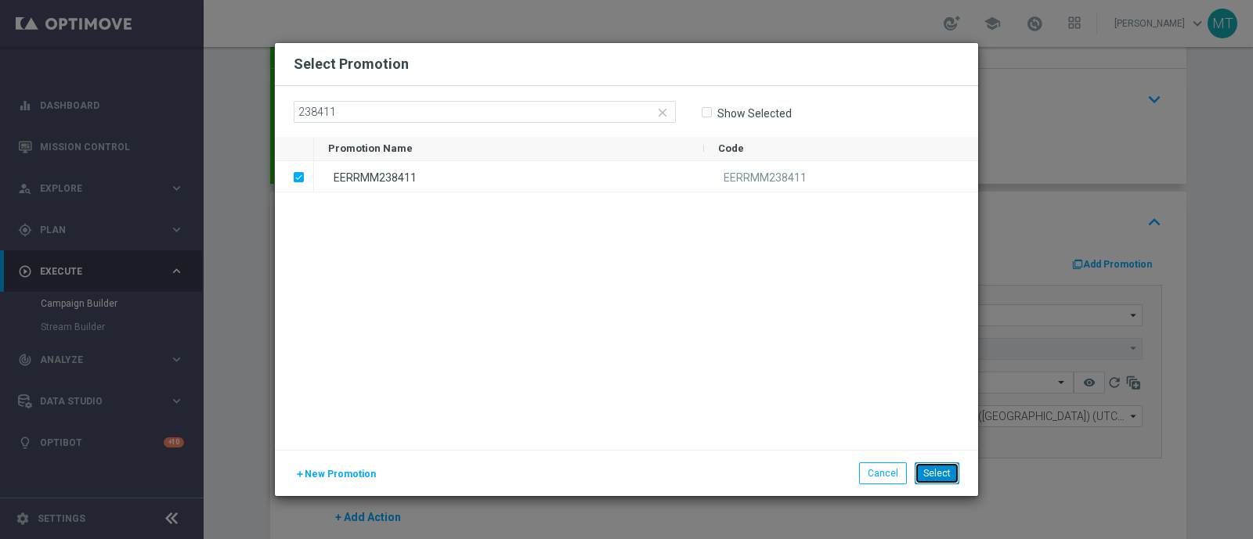
click at [957, 466] on button "Select" at bounding box center [936, 474] width 45 height 22
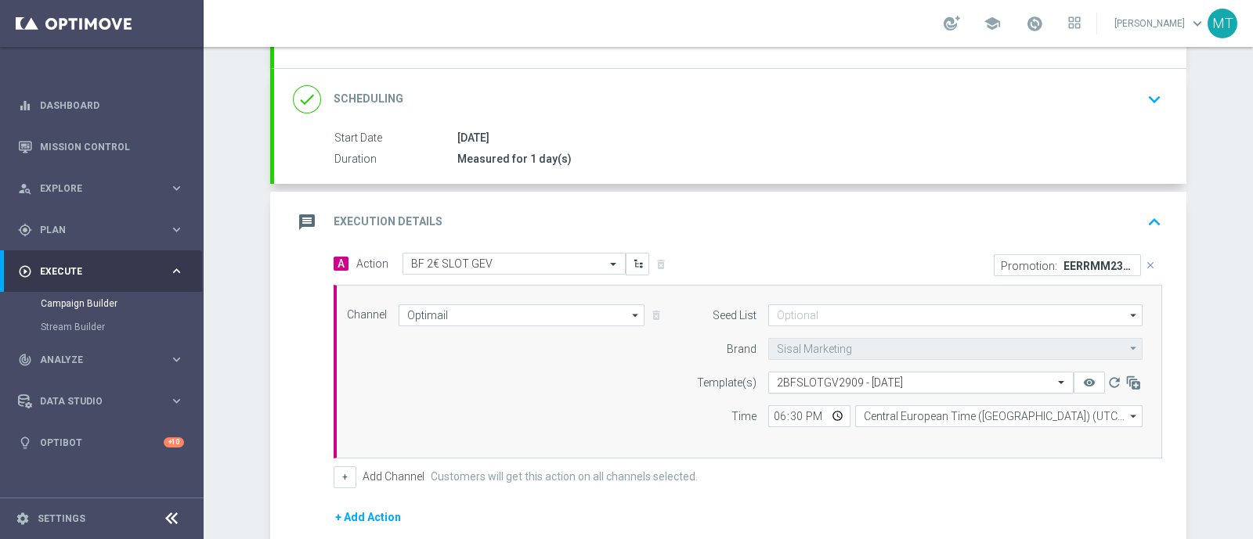
scroll to position [380, 0]
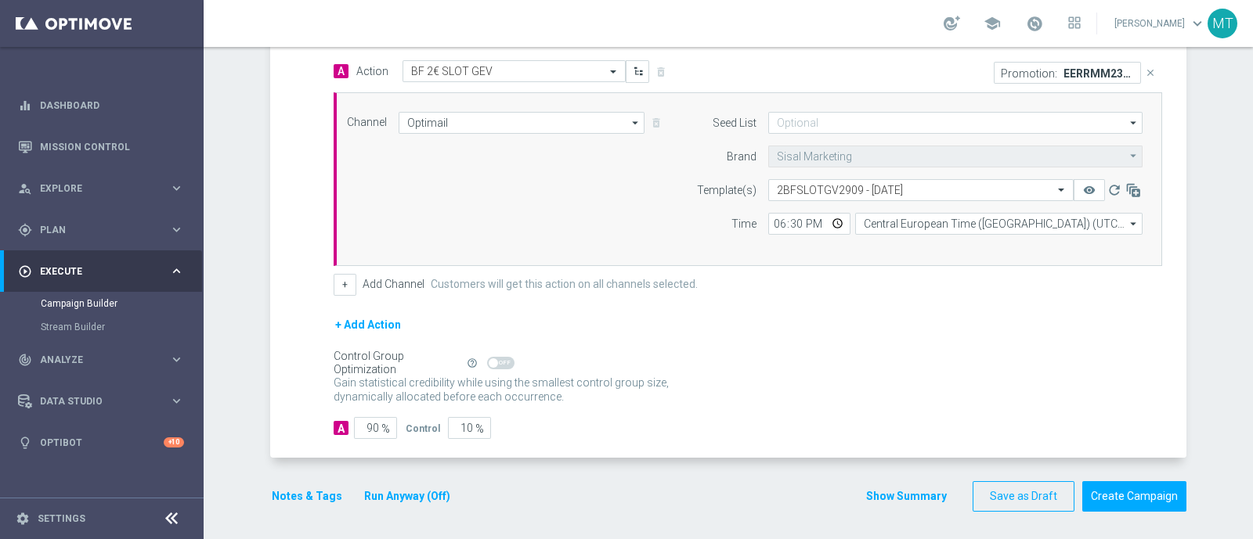
click at [293, 490] on button "Notes & Tags" at bounding box center [307, 497] width 74 height 20
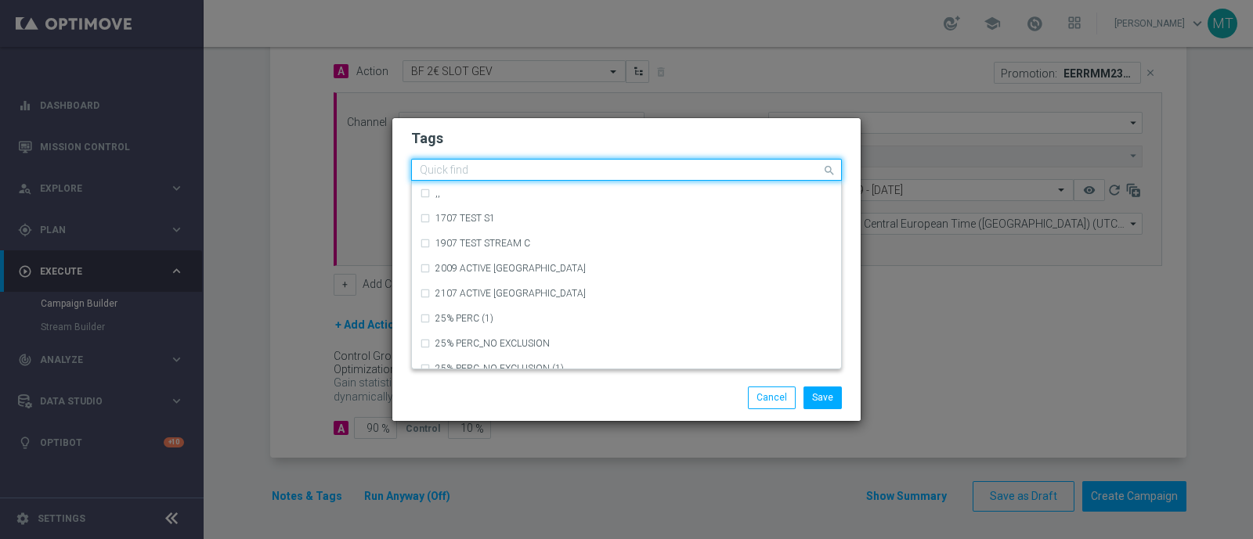
click at [634, 161] on div "Quick find" at bounding box center [616, 170] width 409 height 20
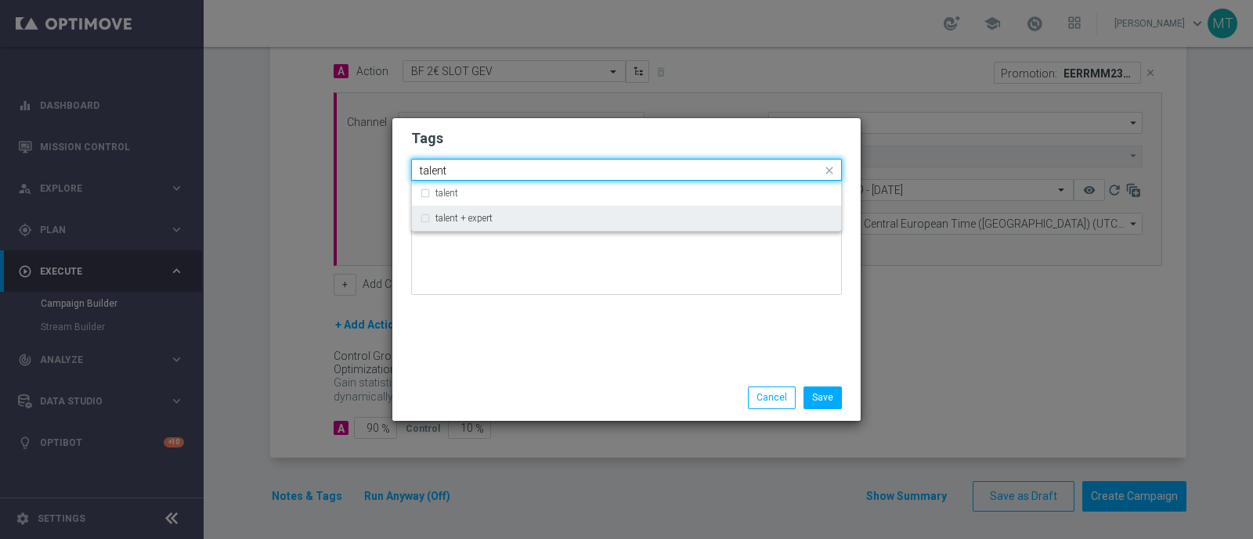
click at [489, 218] on label "talent + expert" at bounding box center [463, 218] width 57 height 9
type input "talent"
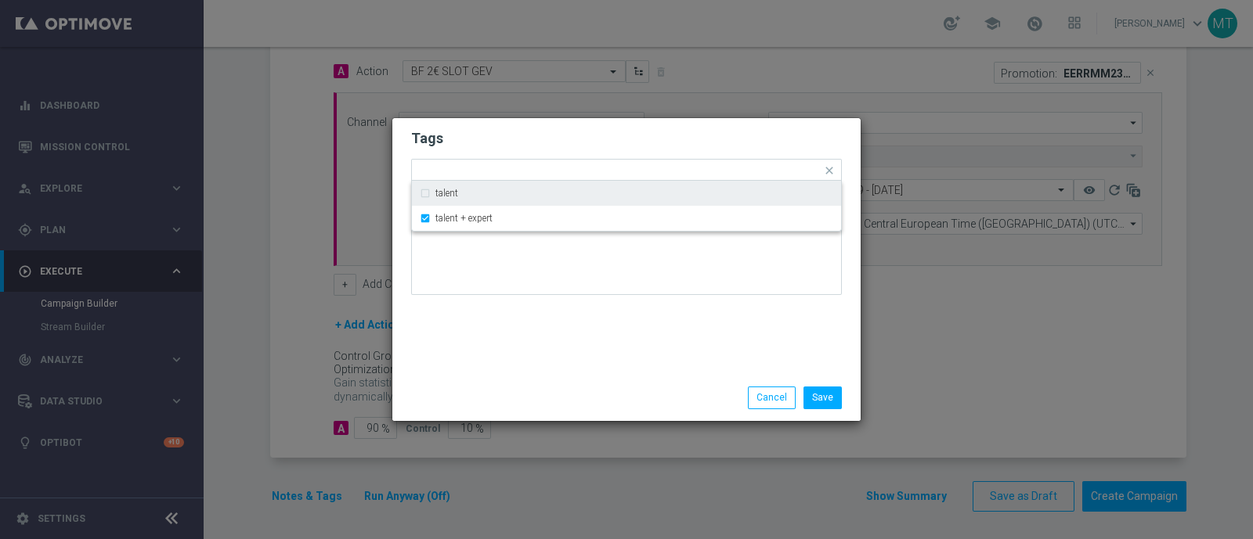
click at [569, 320] on div "Tags Quick find × talent + expert talent talent + expert Notes" at bounding box center [626, 246] width 468 height 257
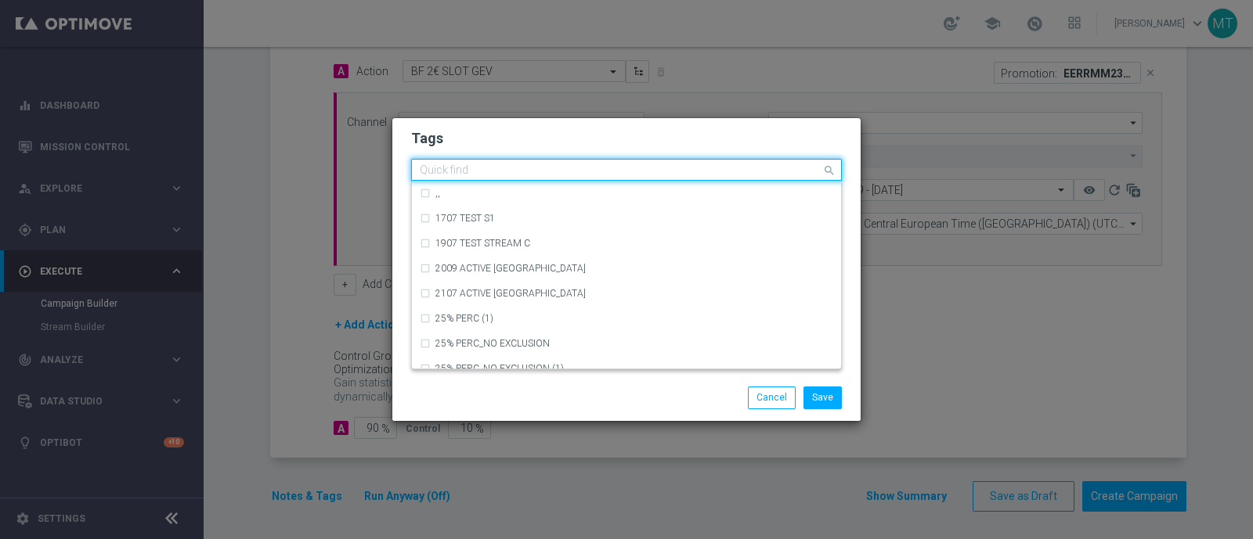
click at [564, 180] on div "Quick find × talent + expert" at bounding box center [626, 170] width 431 height 22
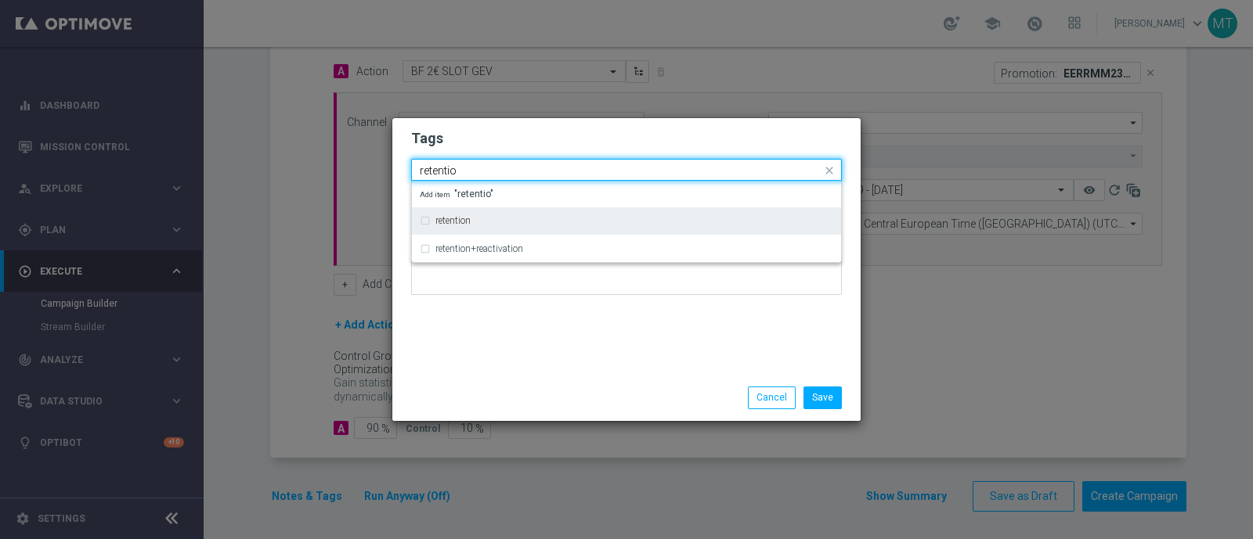
click at [474, 214] on div "retention" at bounding box center [626, 220] width 413 height 25
type input "retentio"
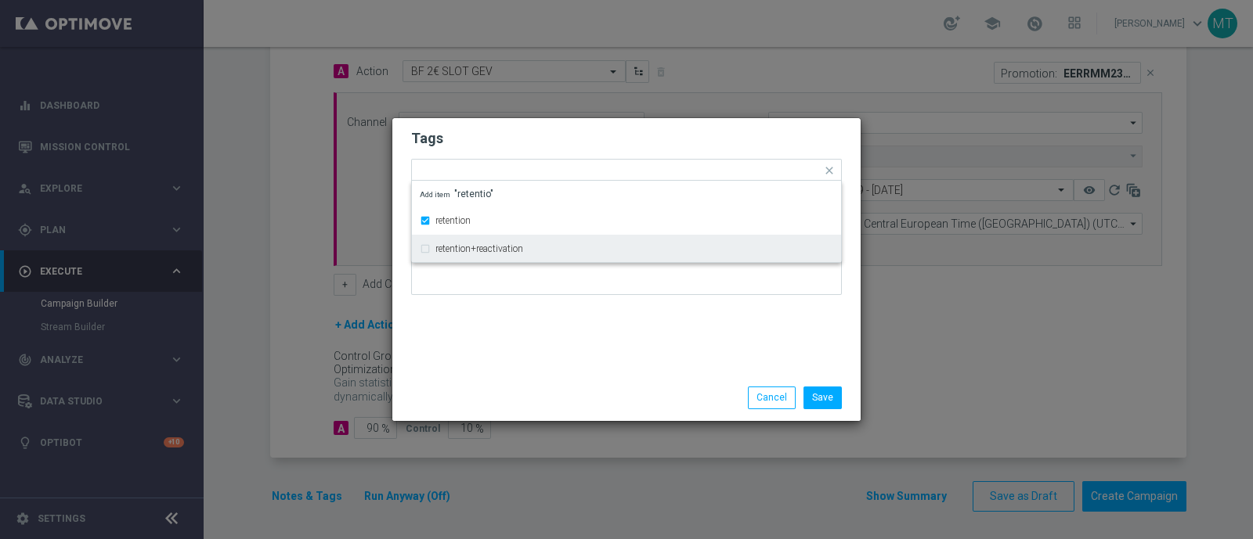
click at [503, 342] on div "Tags Quick find × talent + expert × retention retention retention+reactivation …" at bounding box center [626, 246] width 468 height 257
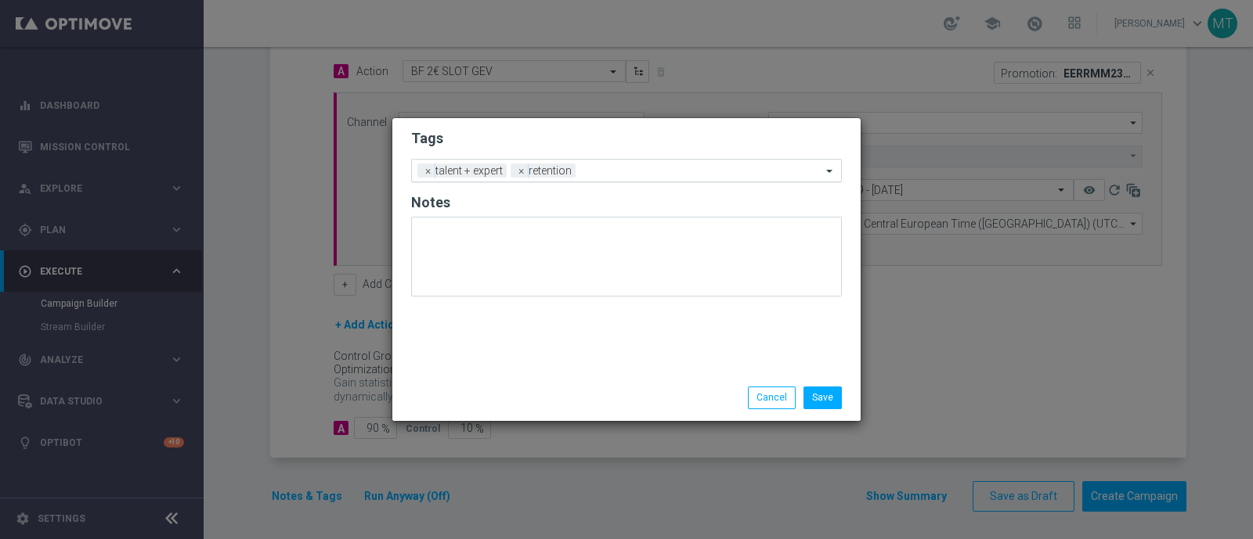
click at [635, 161] on div "Add a new tag × talent + expert × retention" at bounding box center [616, 171] width 409 height 22
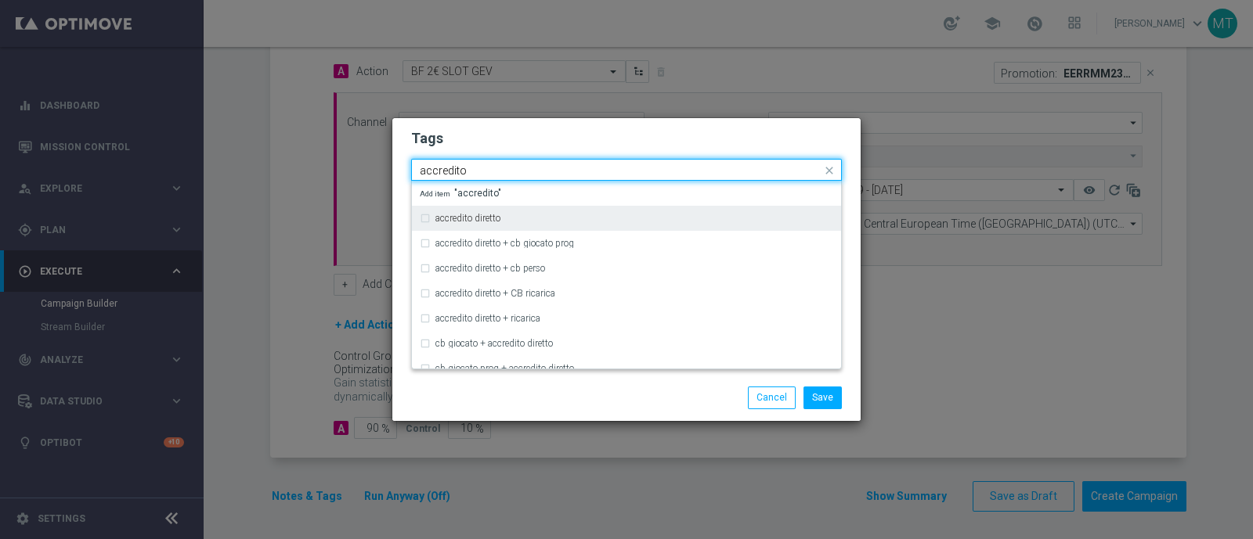
click at [609, 223] on div "accredito diretto" at bounding box center [634, 218] width 398 height 9
type input "accredito"
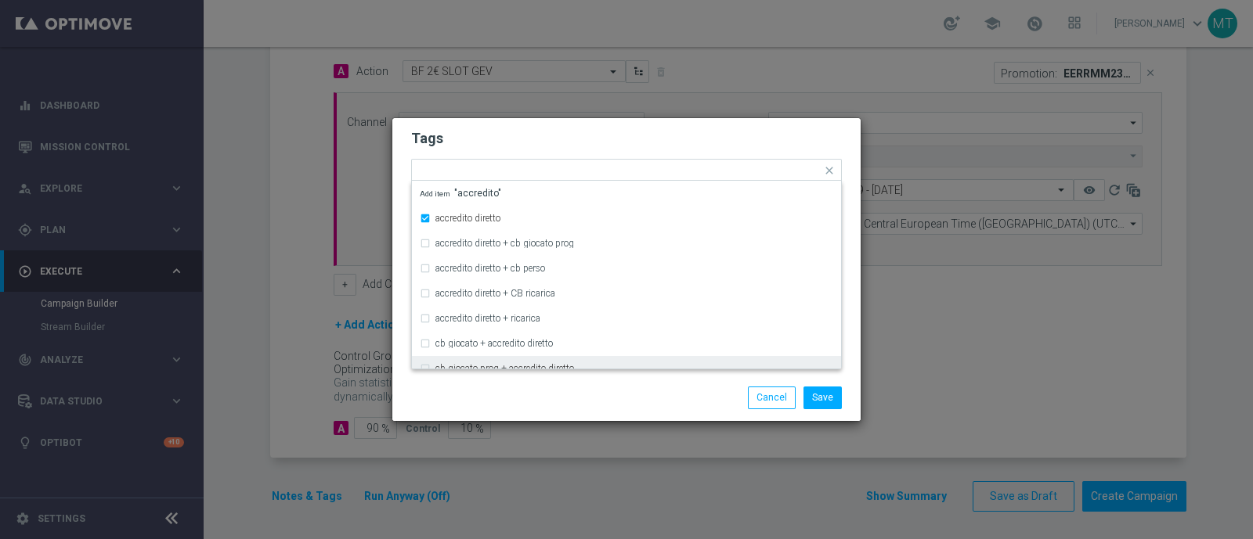
click at [616, 390] on div "Save Cancel" at bounding box center [701, 398] width 303 height 22
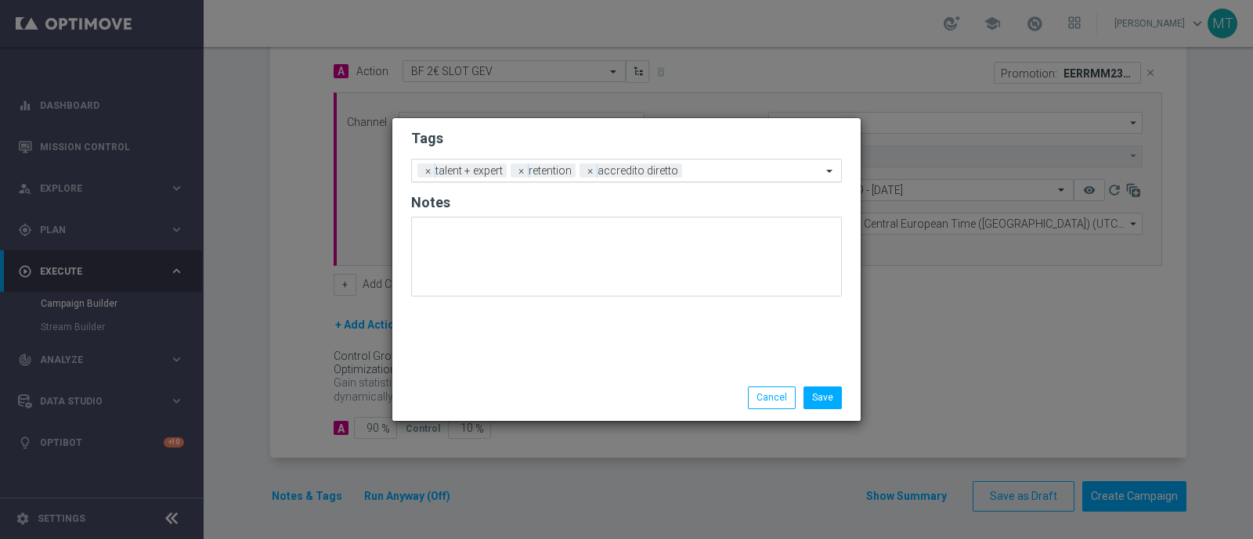
click at [735, 164] on div "Add a new tag × talent + expert × retention × accredito diretto" at bounding box center [616, 171] width 409 height 22
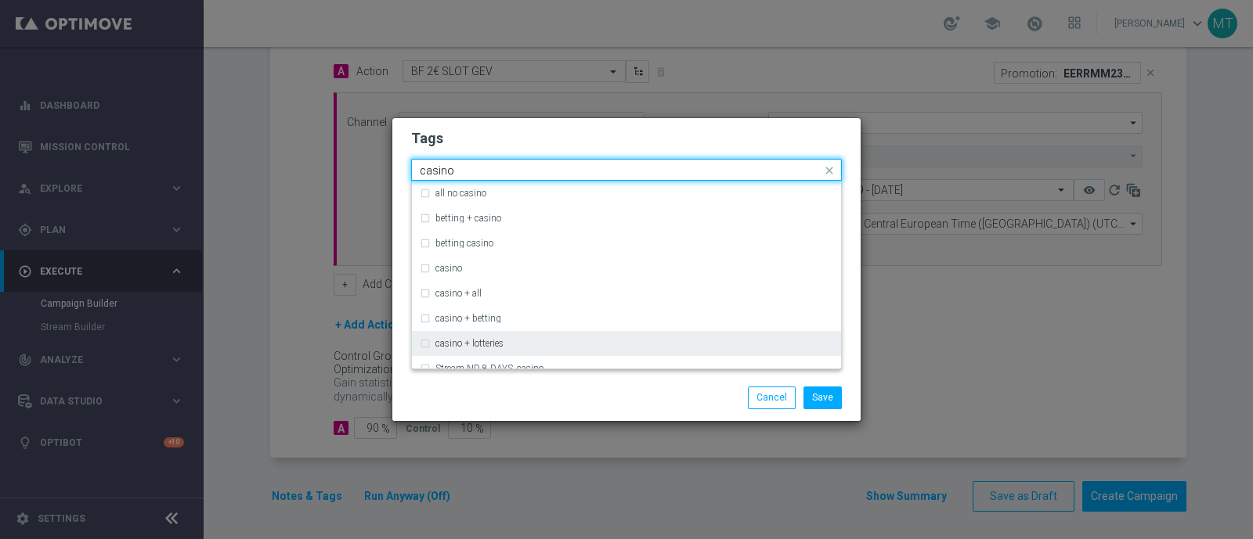
click at [676, 333] on div "casino + lotteries" at bounding box center [626, 343] width 413 height 25
type input "casino"
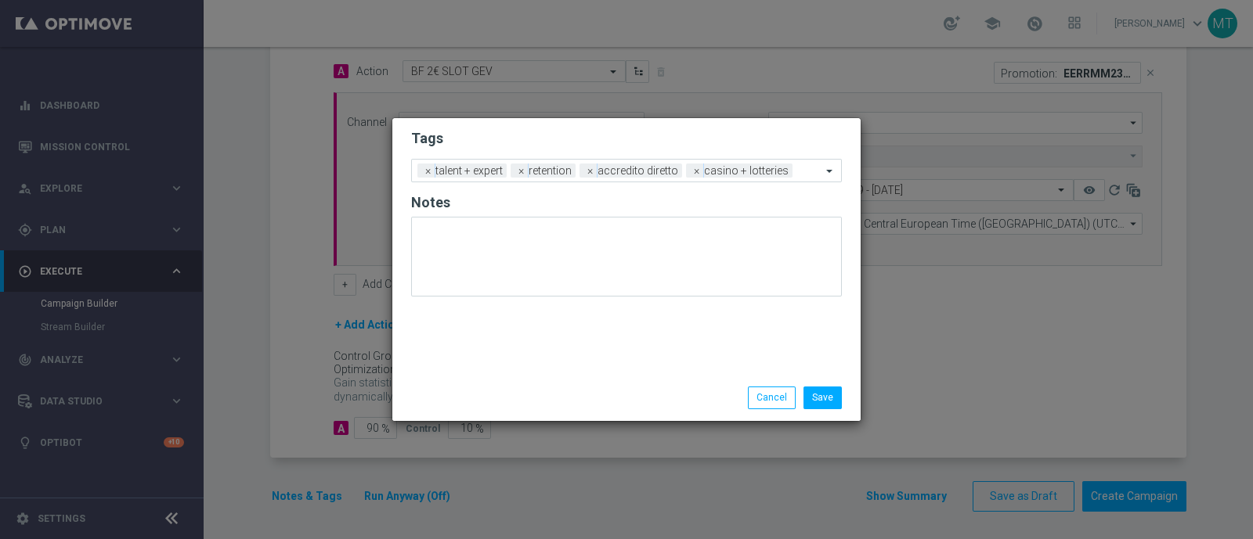
click at [636, 408] on div "Save Cancel" at bounding box center [701, 398] width 303 height 22
click at [814, 178] on input "text" at bounding box center [810, 171] width 23 height 13
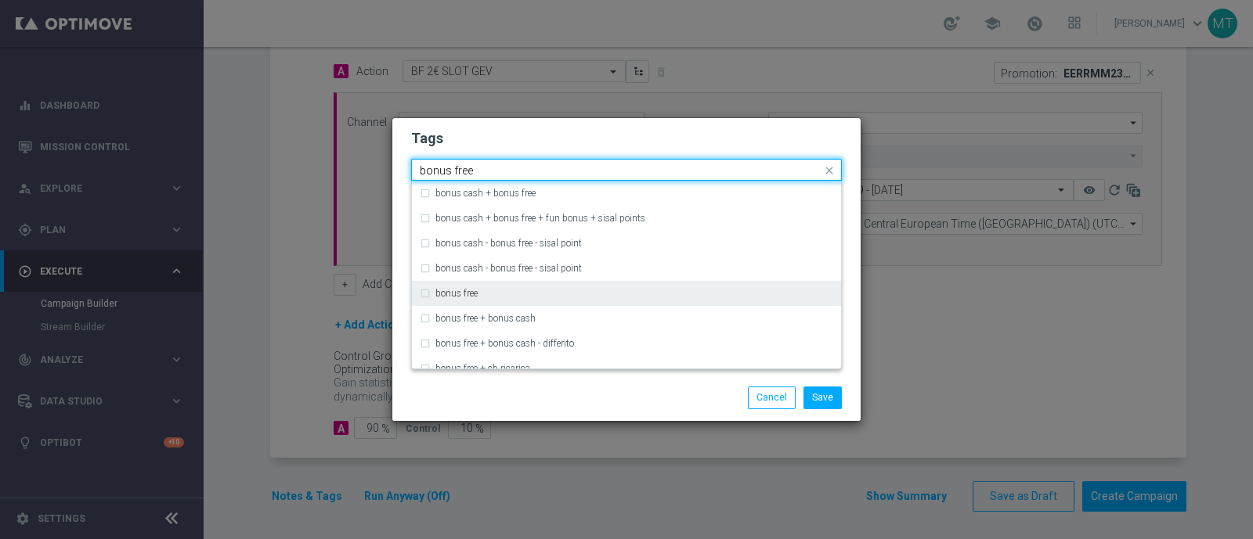
click at [814, 283] on div "bonus free" at bounding box center [626, 293] width 413 height 25
type input "bonus free"
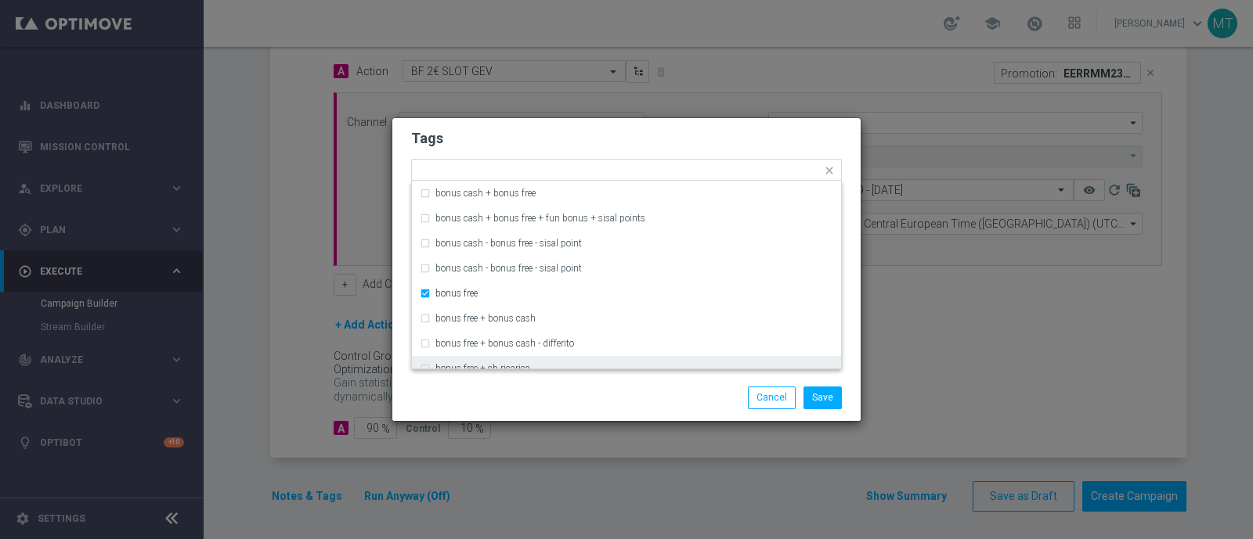
click at [703, 398] on div "Save Cancel" at bounding box center [701, 398] width 303 height 22
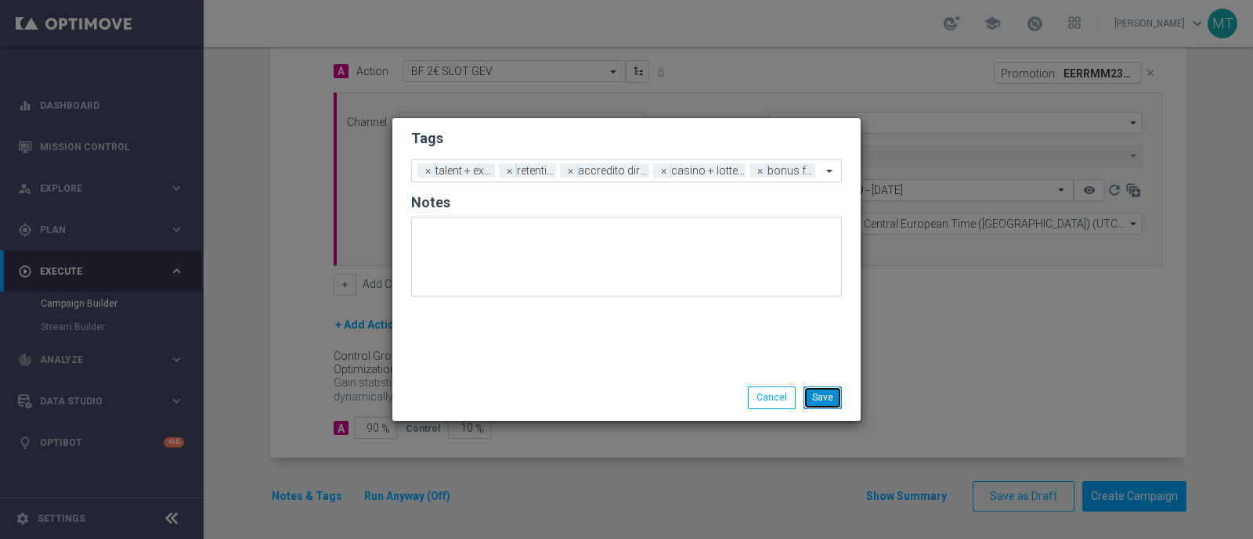
click at [816, 400] on button "Save" at bounding box center [822, 398] width 38 height 22
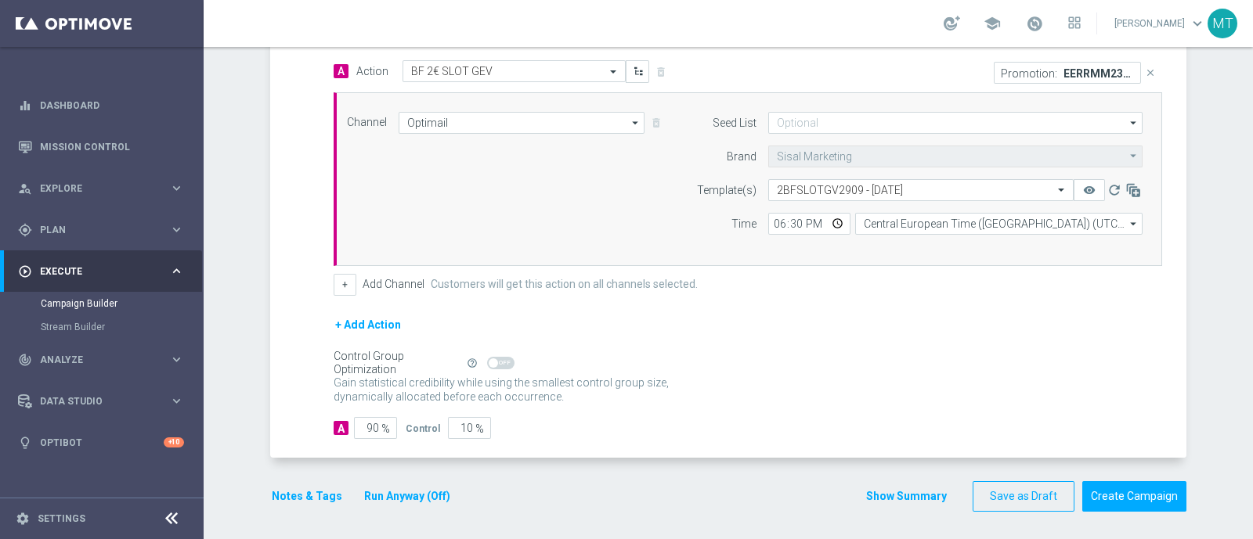
scroll to position [0, 0]
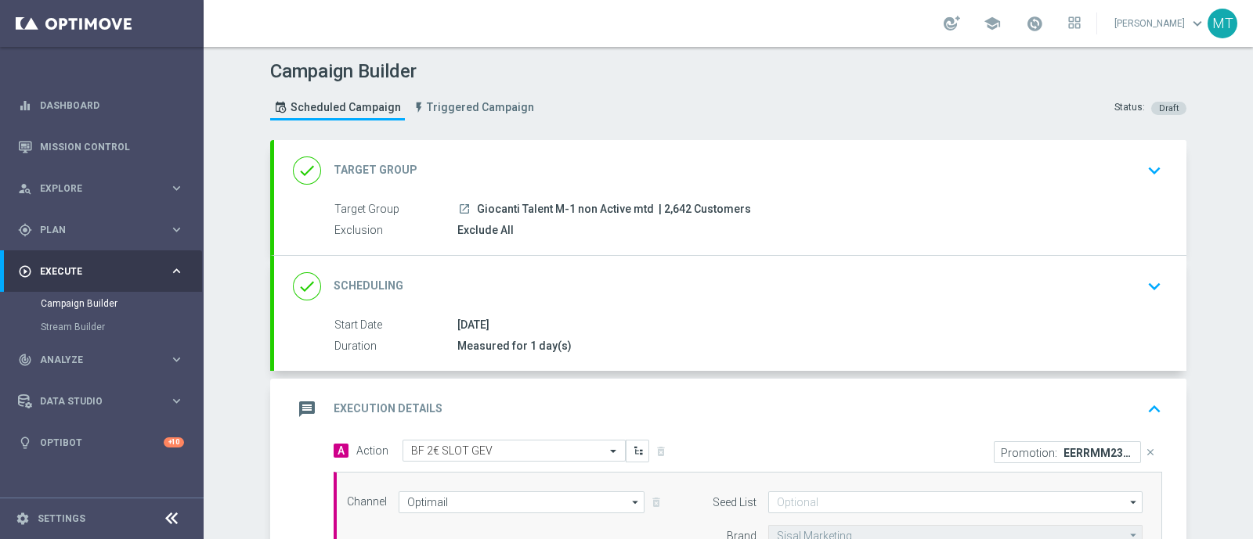
click at [564, 213] on span "Giocanti Talent M-1 non Active mtd" at bounding box center [565, 210] width 177 height 14
click at [738, 152] on div "done Target Group keyboard_arrow_down" at bounding box center [730, 170] width 912 height 61
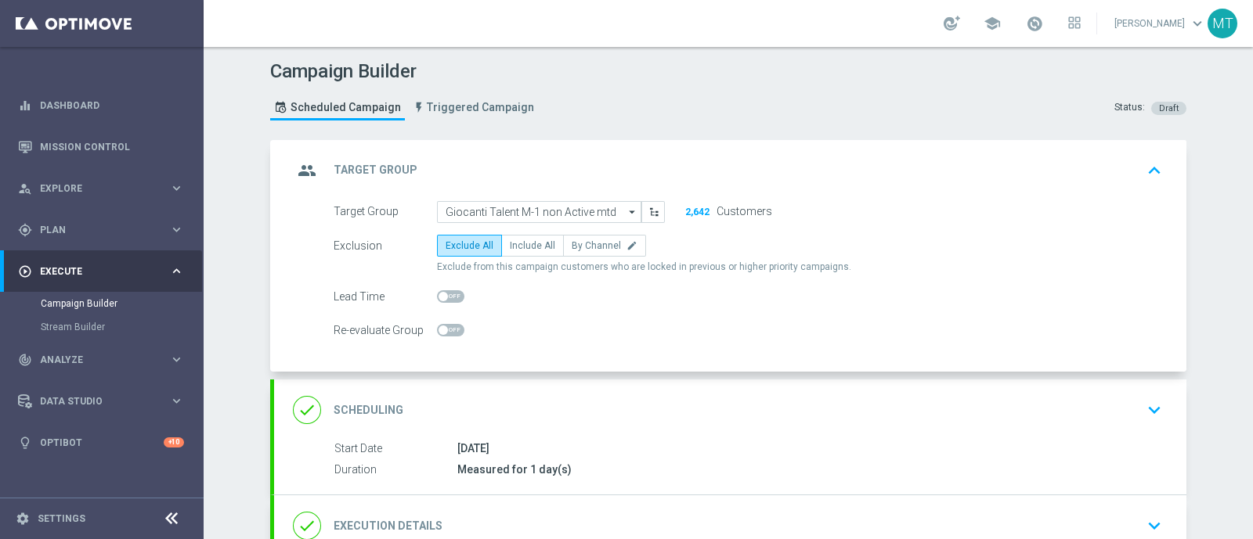
click at [775, 172] on div "group Target Group keyboard_arrow_up" at bounding box center [730, 171] width 874 height 30
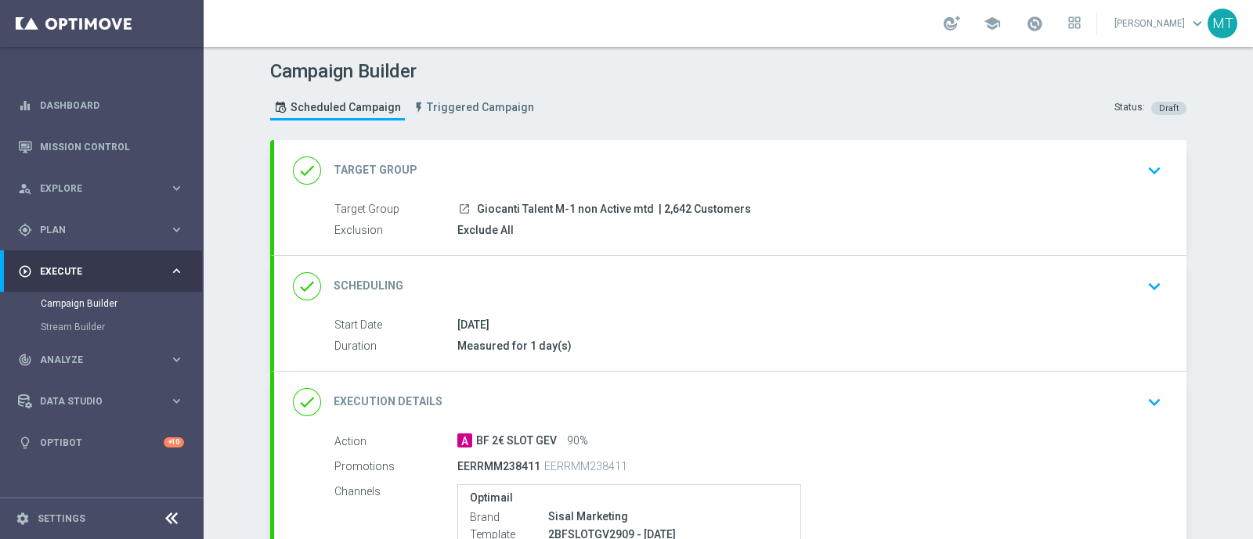
click at [712, 331] on div "Start Date [DATE]" at bounding box center [744, 325] width 821 height 17
click at [1163, 274] on div "done Scheduling keyboard_arrow_down" at bounding box center [730, 286] width 912 height 61
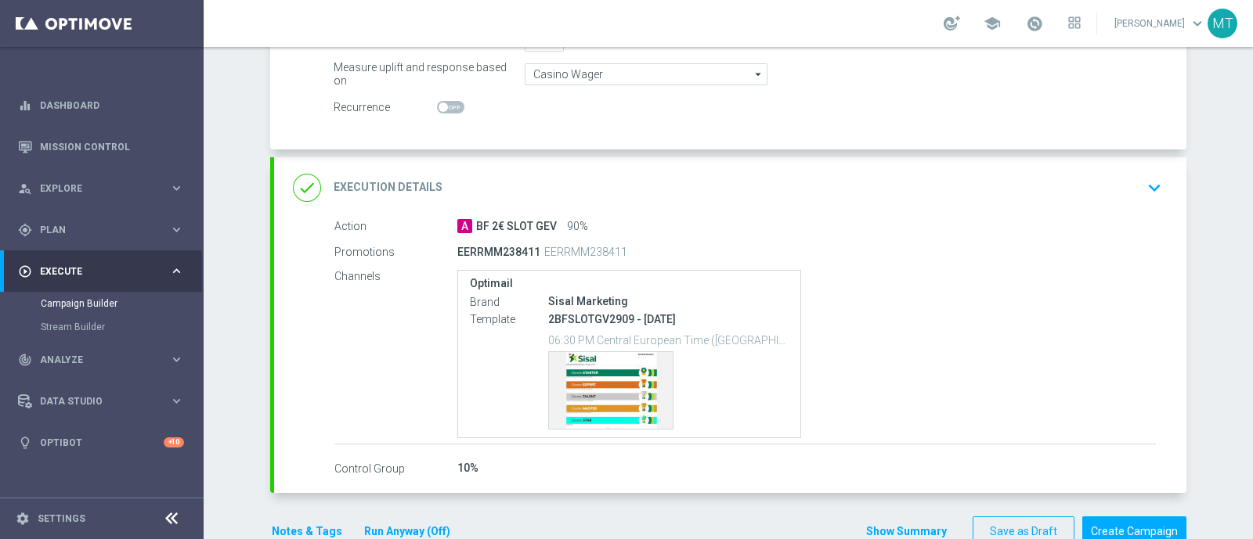
scroll to position [330, 0]
click at [625, 182] on div "done Execution Details keyboard_arrow_down" at bounding box center [730, 186] width 874 height 30
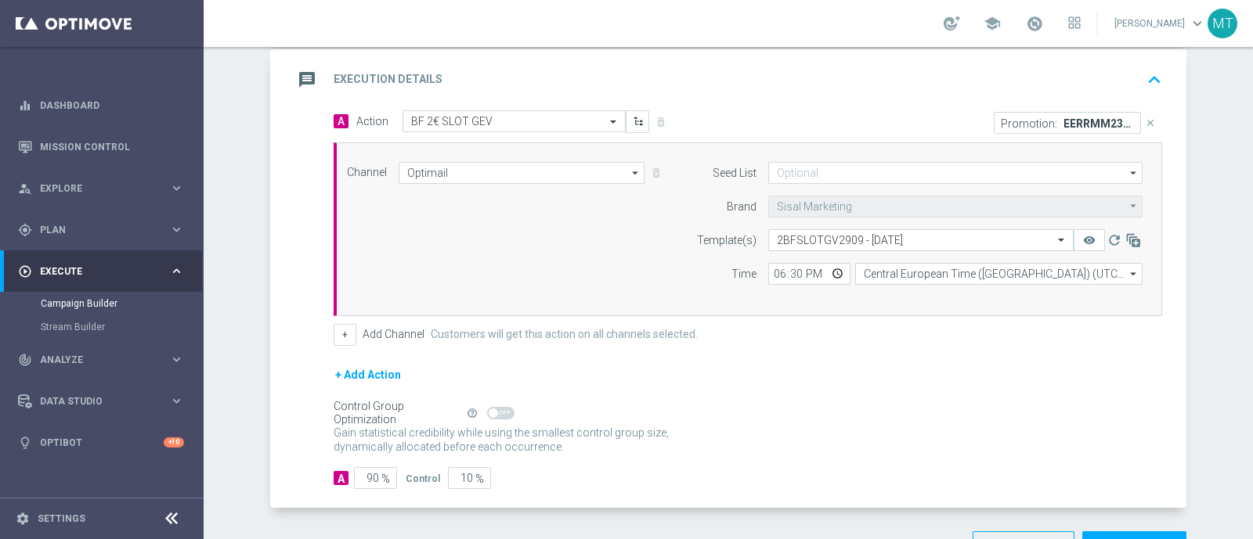
click at [748, 101] on div "message Execution Details keyboard_arrow_up" at bounding box center [730, 79] width 912 height 61
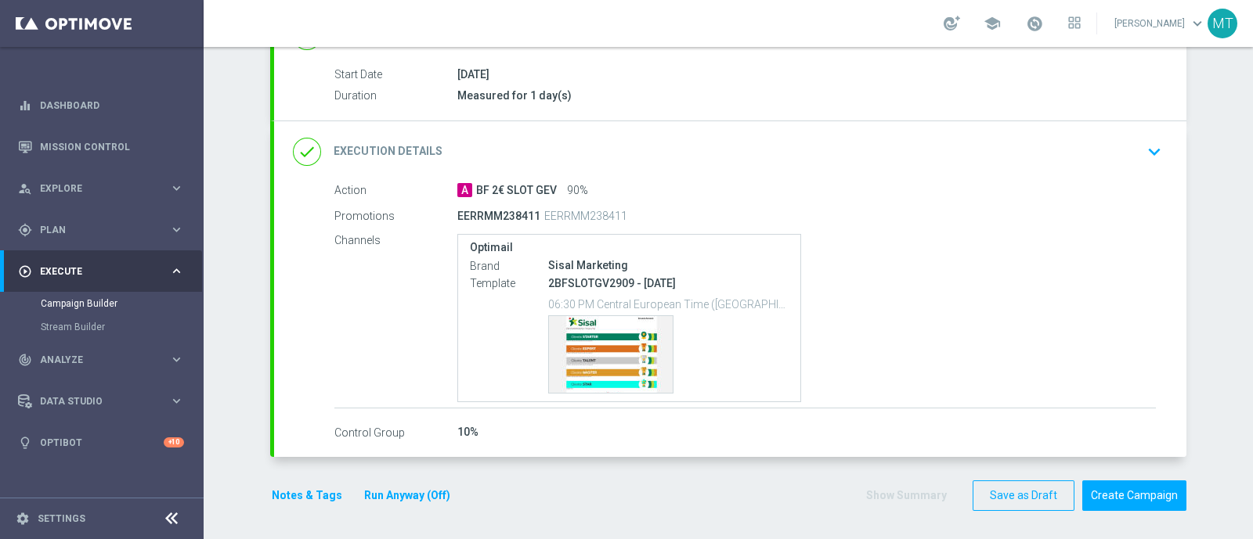
scroll to position [251, 0]
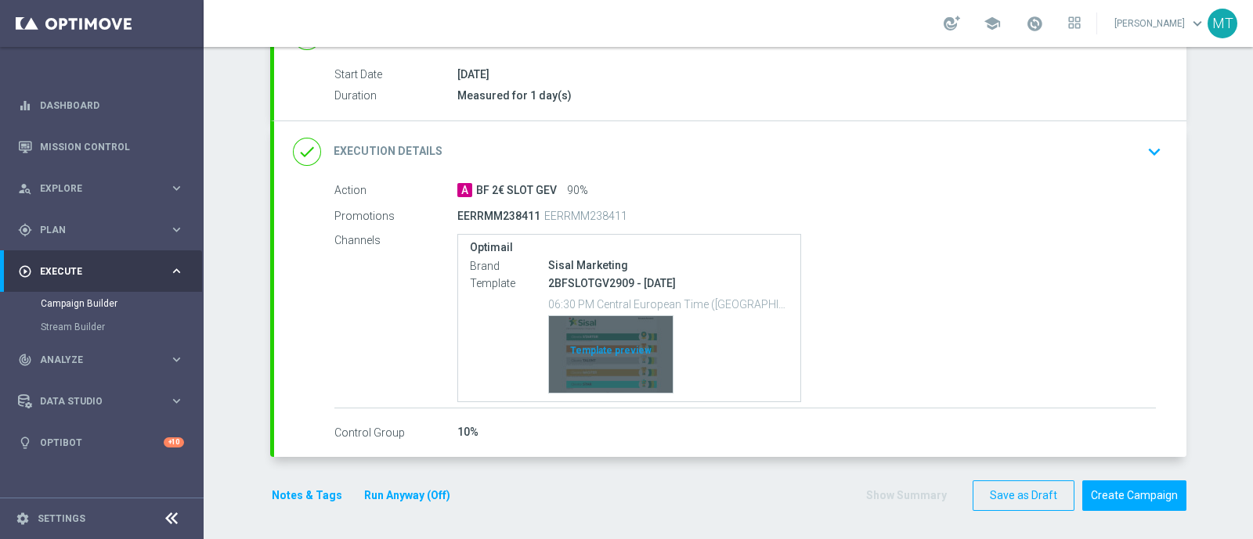
click at [616, 337] on div "Template preview" at bounding box center [611, 354] width 124 height 77
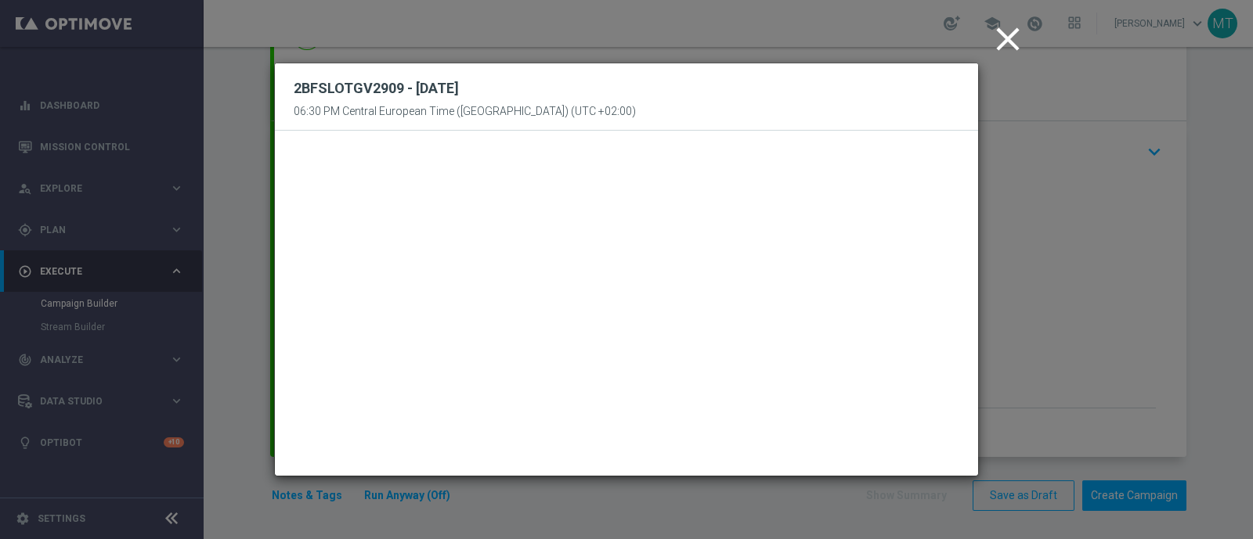
click at [998, 38] on icon "close" at bounding box center [1007, 39] width 39 height 39
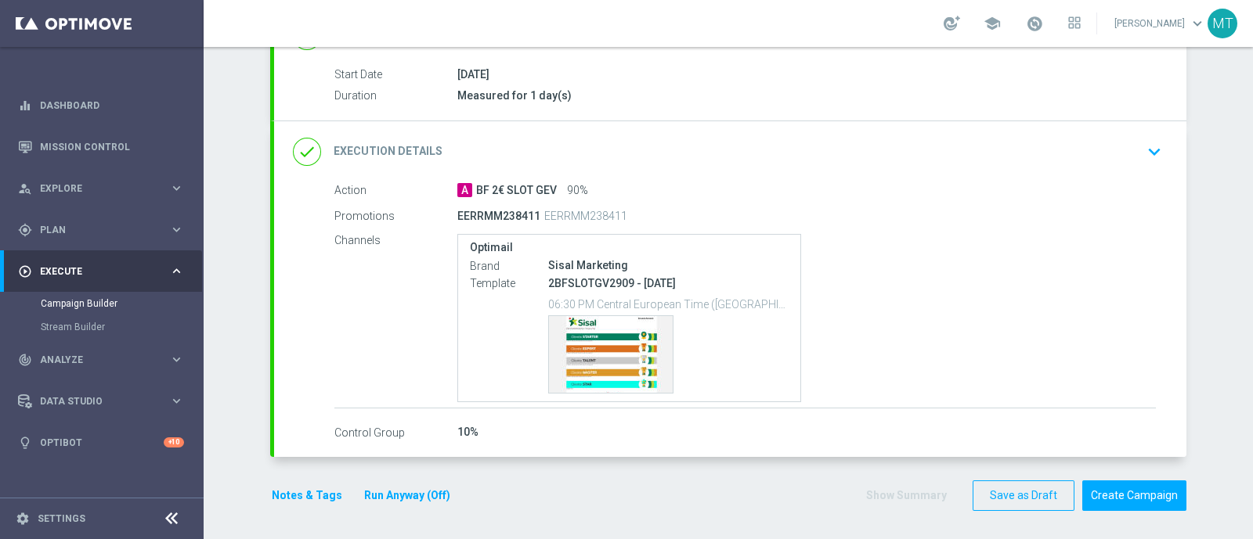
click at [849, 194] on div "A BF 2€ SLOT GEV 90%" at bounding box center [806, 190] width 698 height 16
click at [892, 148] on div "done Execution Details keyboard_arrow_down" at bounding box center [730, 152] width 874 height 30
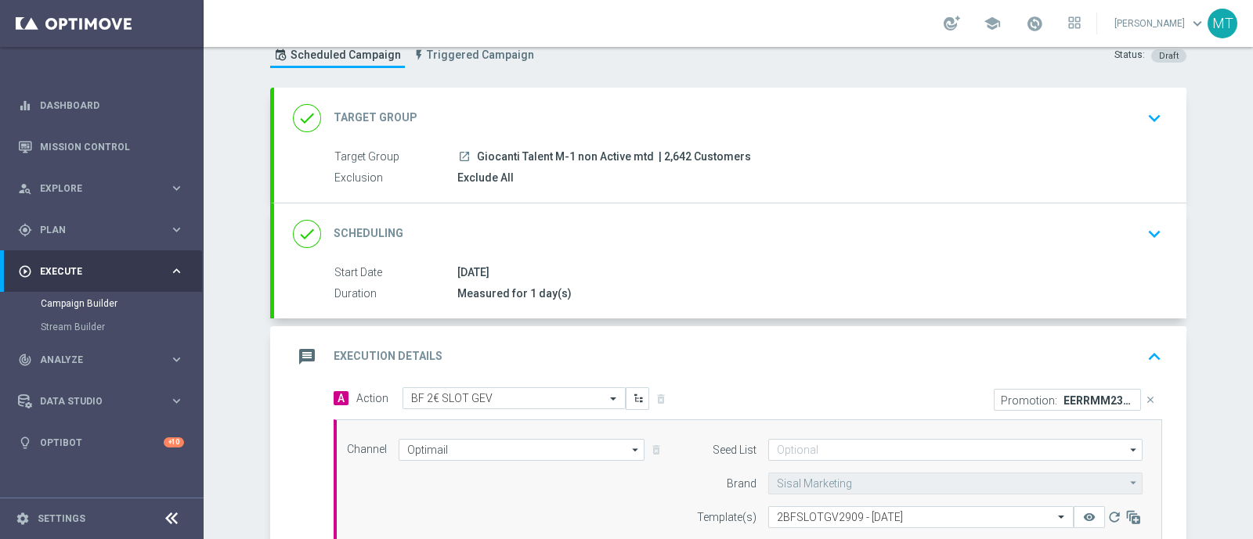
scroll to position [0, 0]
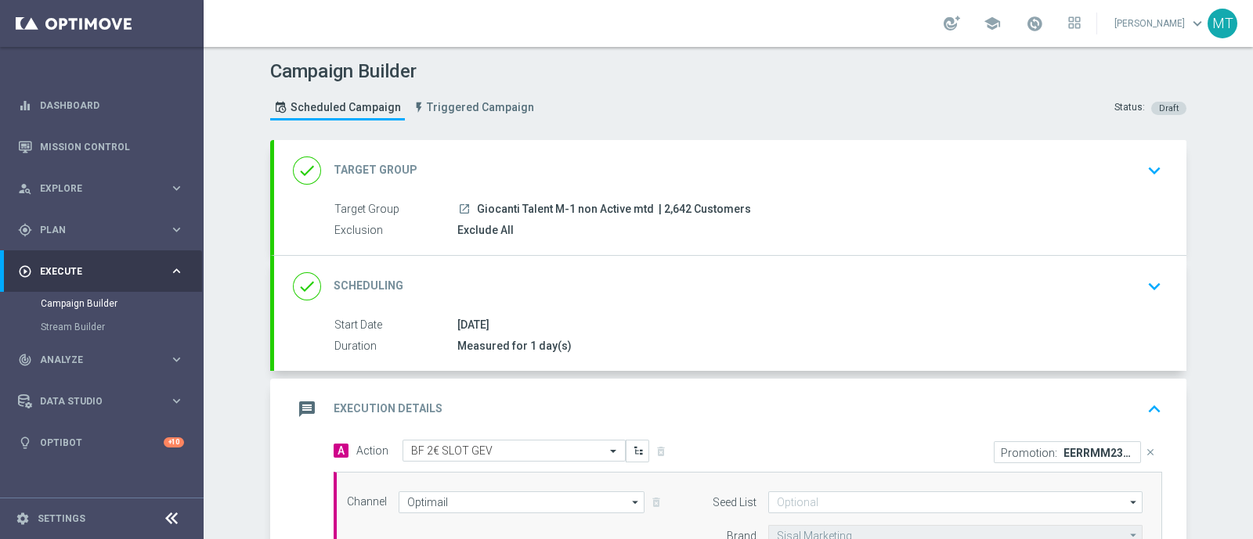
click at [709, 186] on div "done Target Group keyboard_arrow_down" at bounding box center [730, 170] width 912 height 61
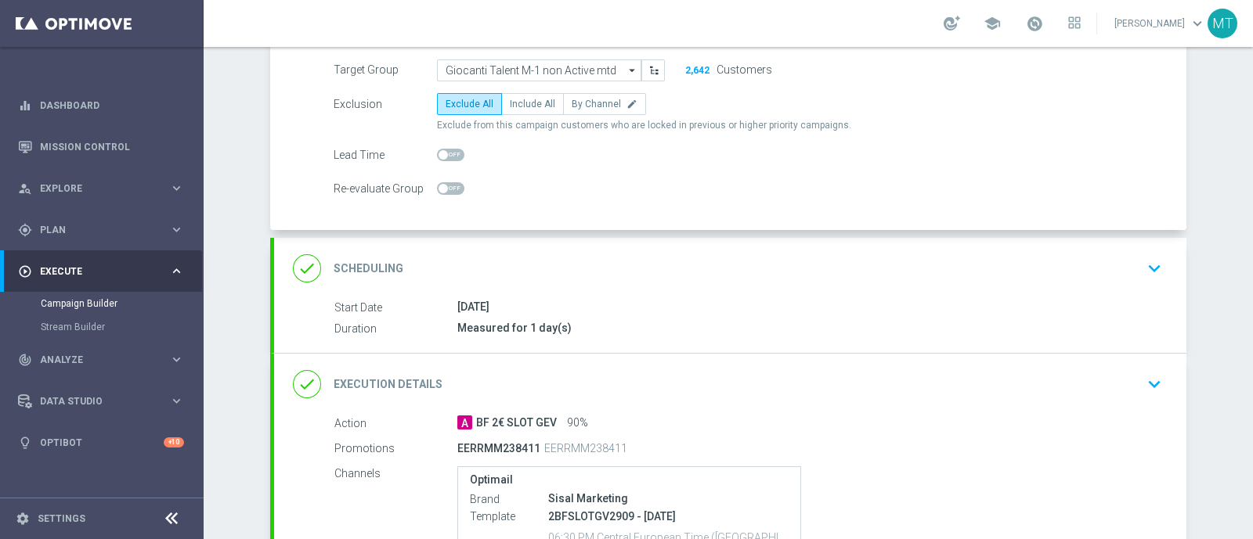
scroll to position [160, 0]
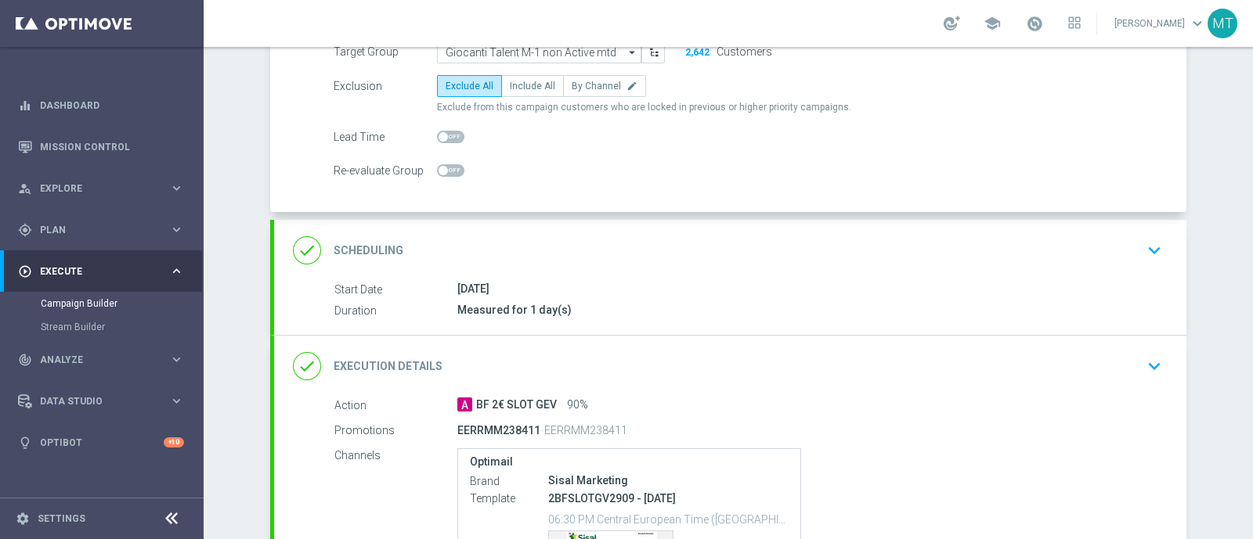
click at [665, 304] on div "Measured for 1 day(s)" at bounding box center [806, 310] width 698 height 16
click at [783, 237] on div "done Scheduling keyboard_arrow_down" at bounding box center [730, 251] width 874 height 30
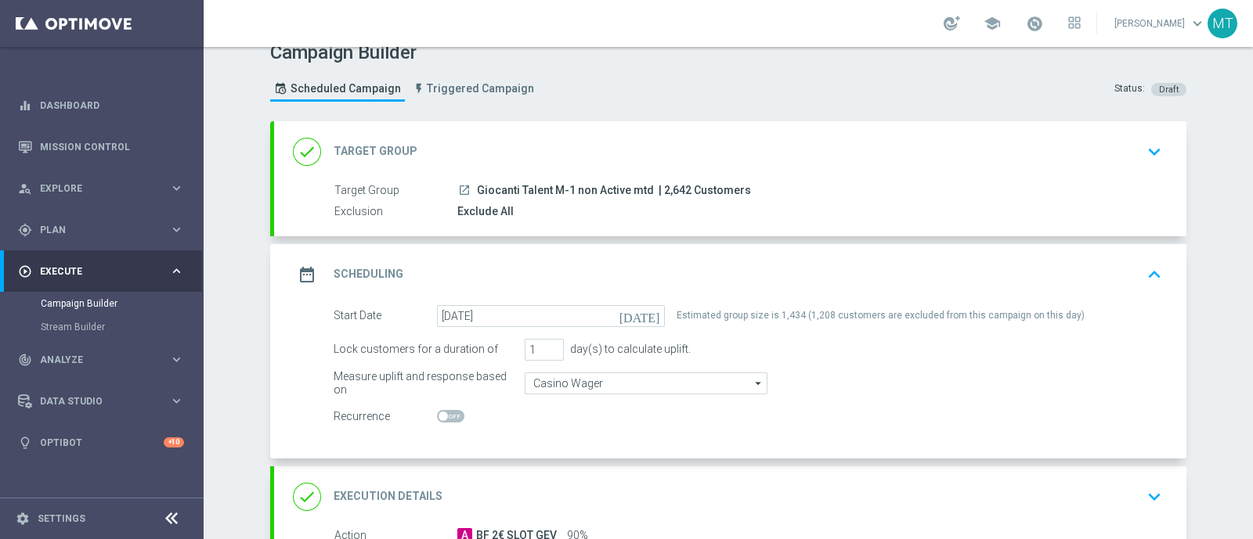
scroll to position [20, 0]
click at [771, 175] on div "done Target Group keyboard_arrow_down" at bounding box center [730, 150] width 912 height 61
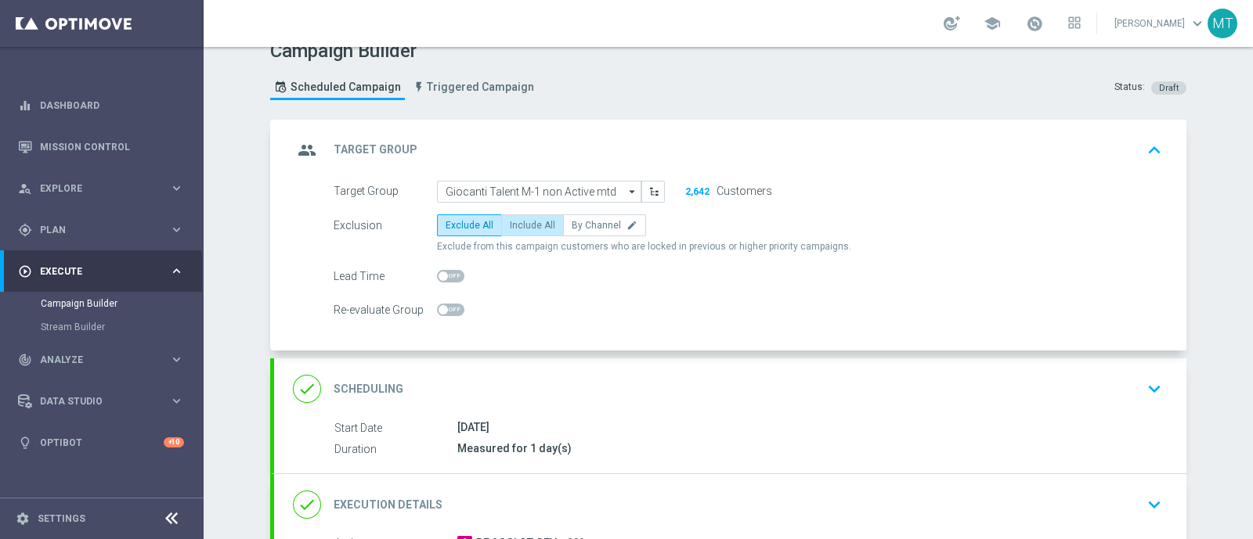
click at [532, 220] on span "Include All" at bounding box center [532, 225] width 45 height 11
click at [520, 223] on input "Include All" at bounding box center [515, 228] width 10 height 10
radio input "true"
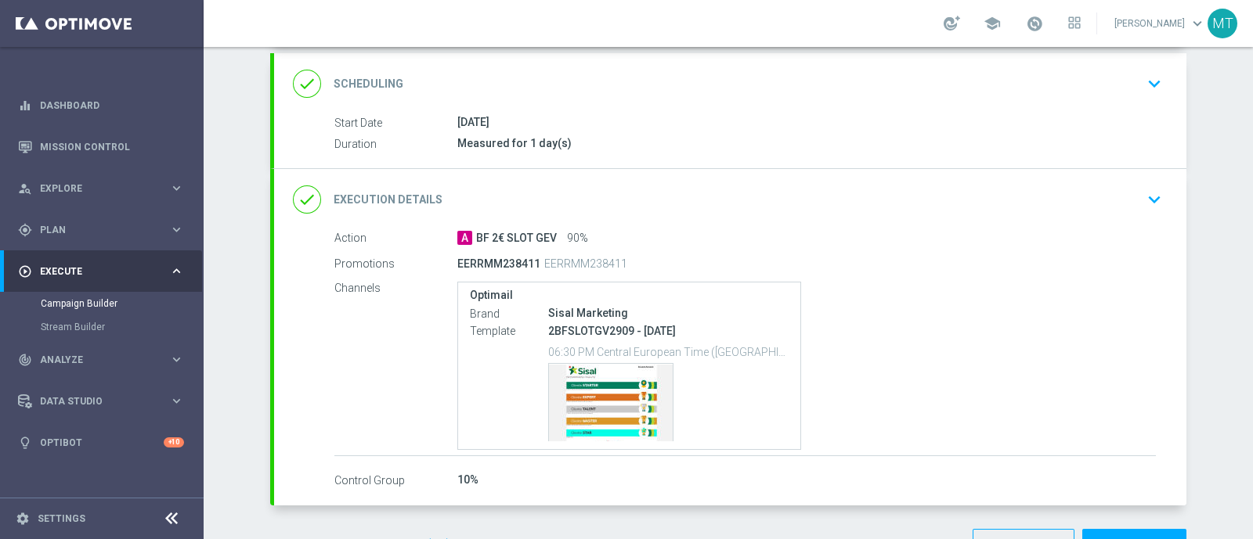
scroll to position [328, 0]
click at [757, 82] on div "done Scheduling keyboard_arrow_down" at bounding box center [730, 82] width 874 height 30
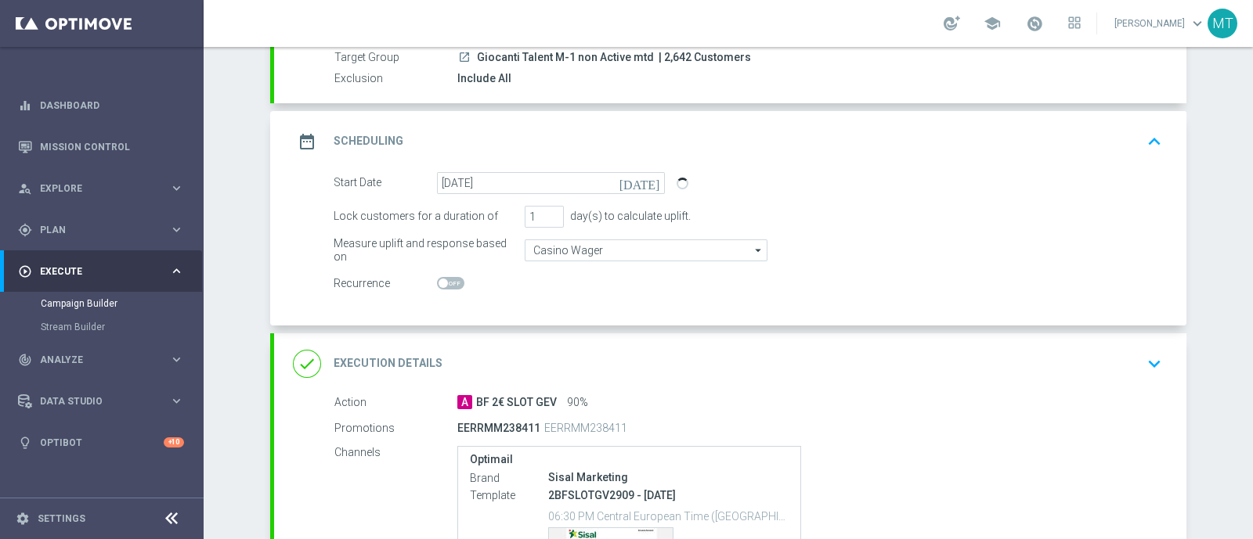
scroll to position [364, 0]
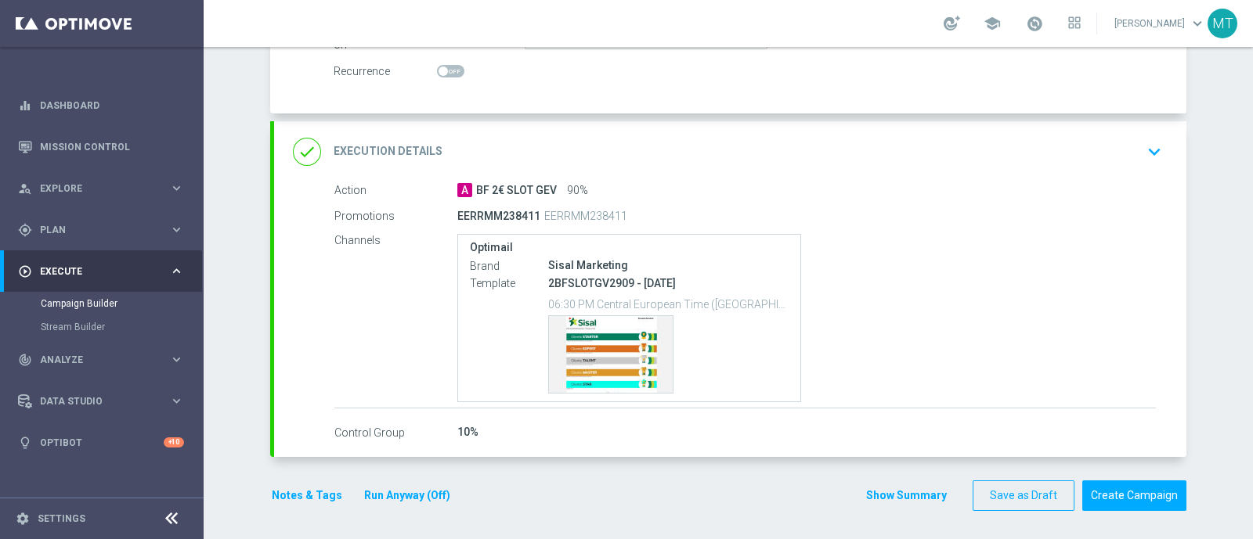
click at [857, 182] on div "A BF 2€ SLOT GEV 90%" at bounding box center [806, 190] width 698 height 16
click at [858, 139] on div "done Execution Details keyboard_arrow_down" at bounding box center [730, 152] width 874 height 30
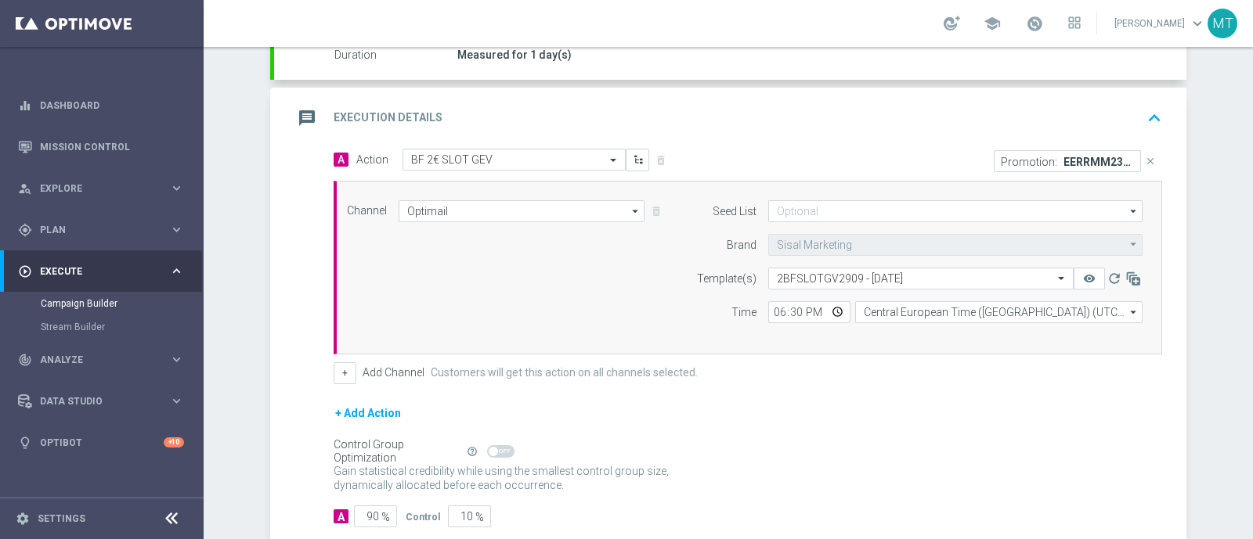
scroll to position [290, 0]
click at [765, 125] on div "message Execution Details keyboard_arrow_up" at bounding box center [730, 120] width 874 height 30
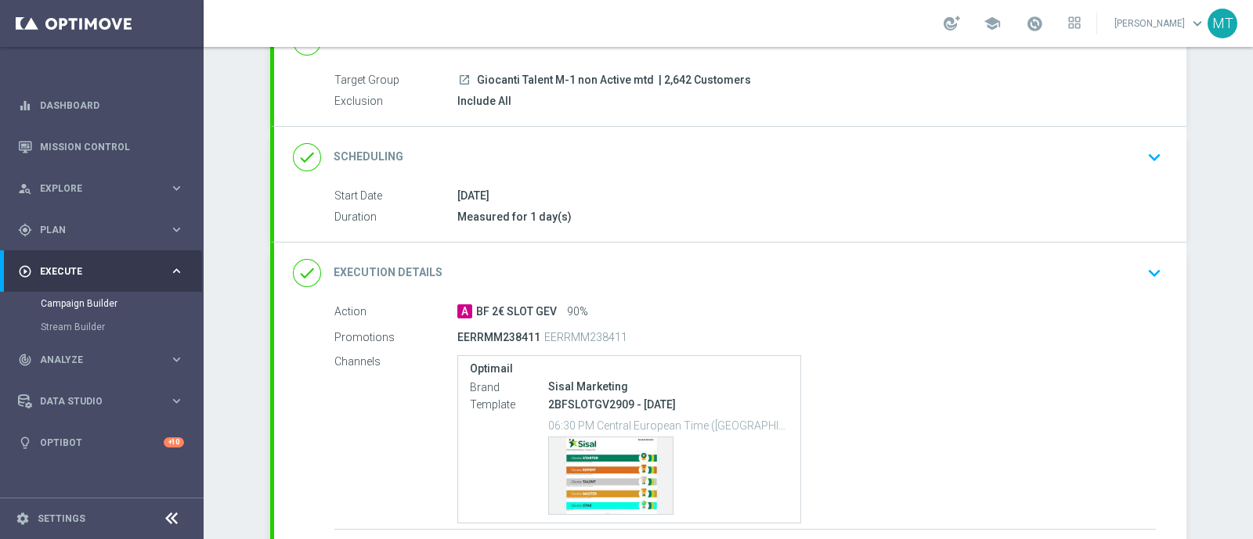
scroll to position [0, 0]
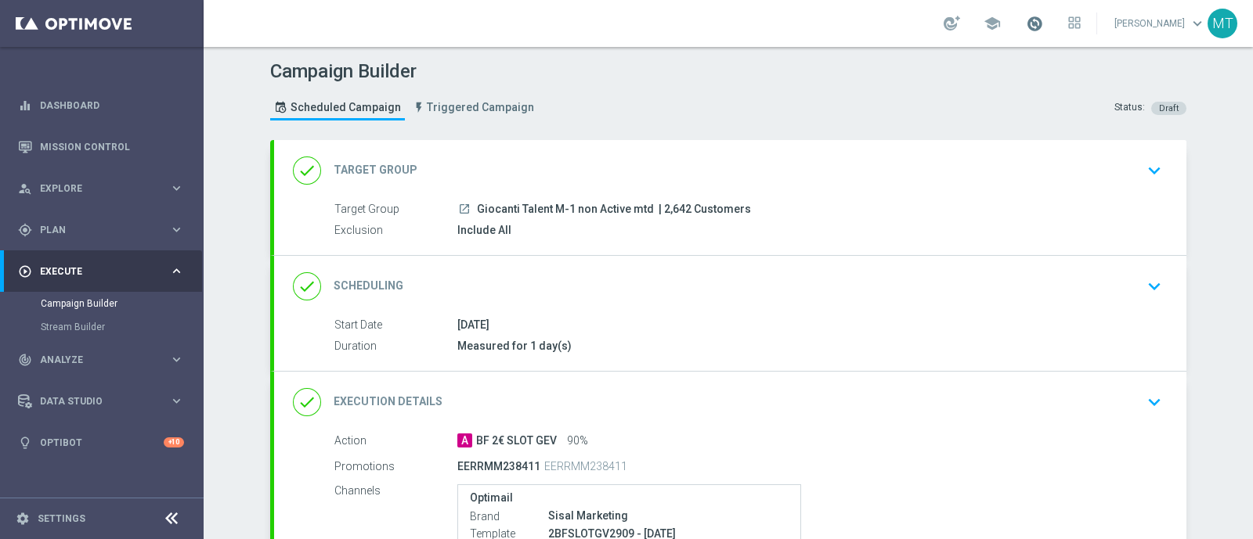
click at [1043, 23] on span at bounding box center [1034, 23] width 17 height 17
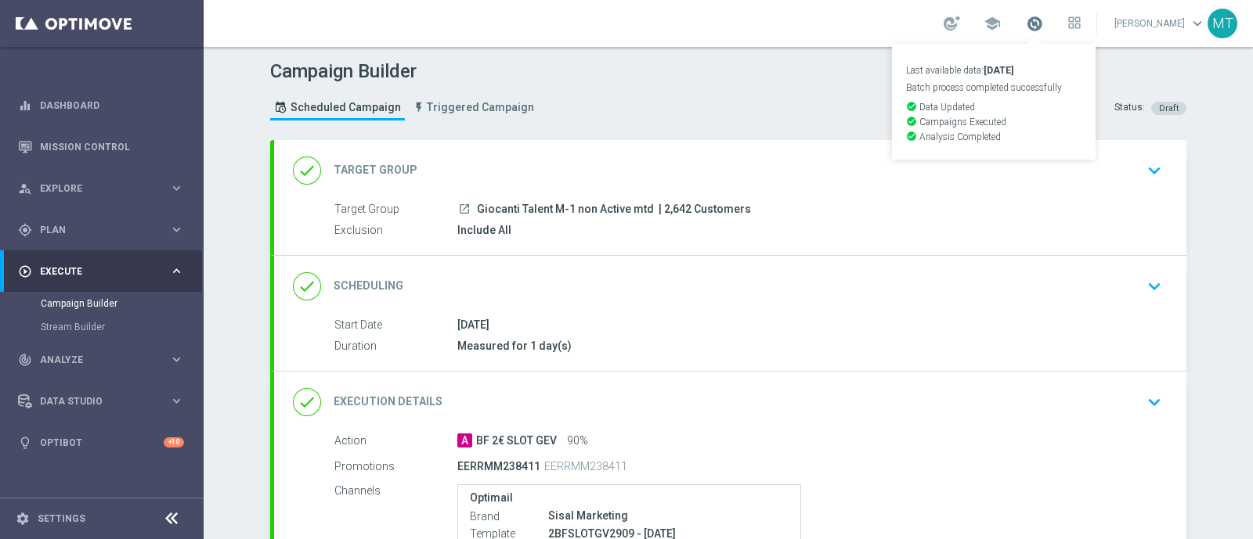
click at [1043, 23] on span at bounding box center [1034, 23] width 17 height 17
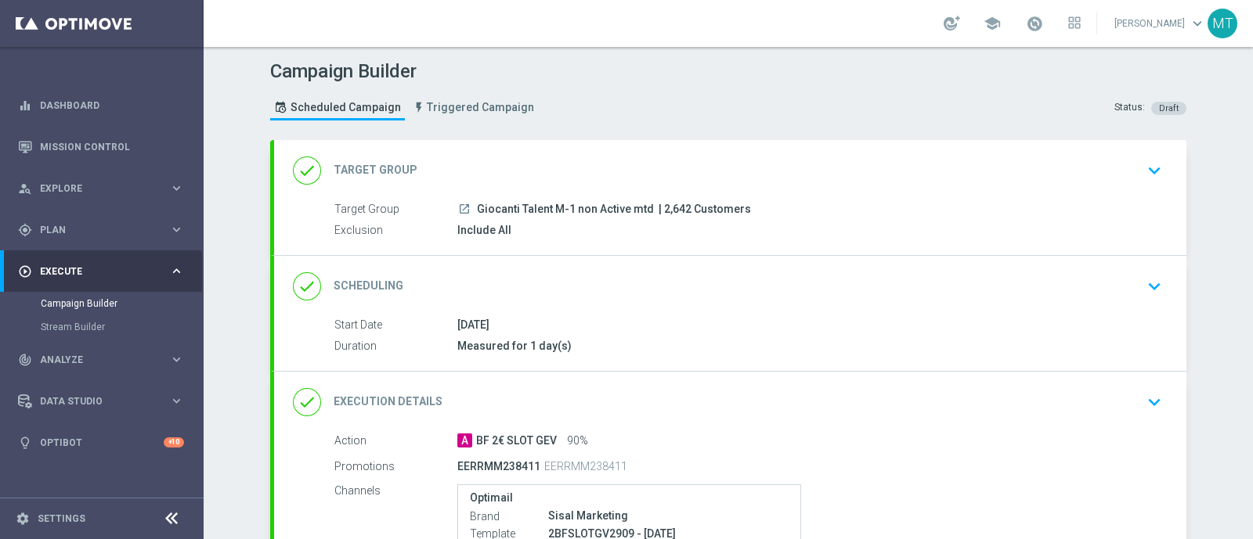
scroll to position [251, 0]
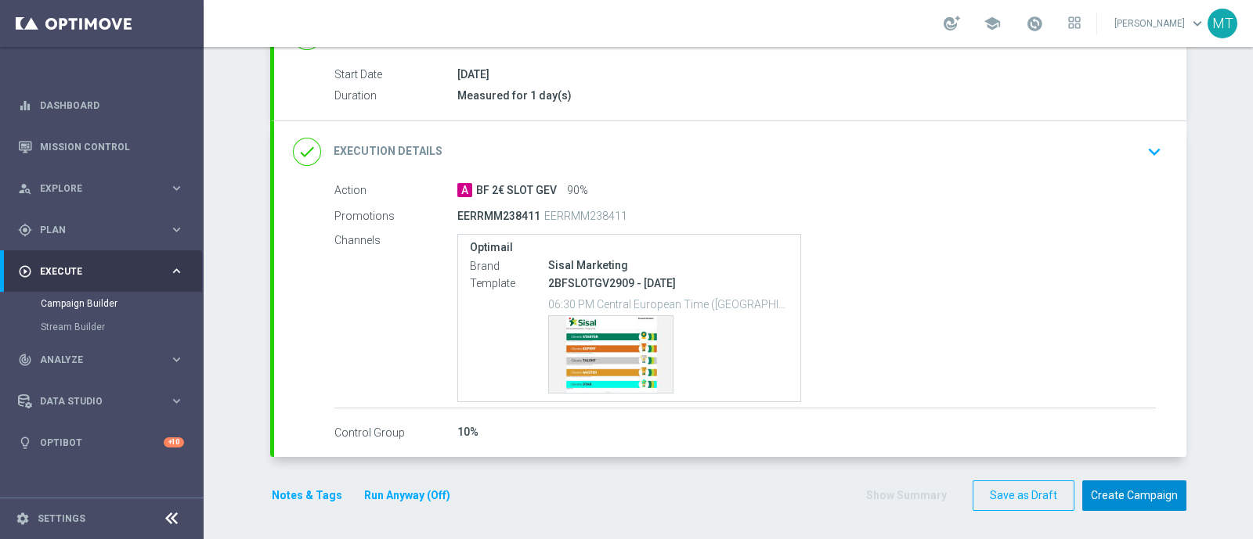
click at [1139, 498] on button "Create Campaign" at bounding box center [1134, 496] width 104 height 31
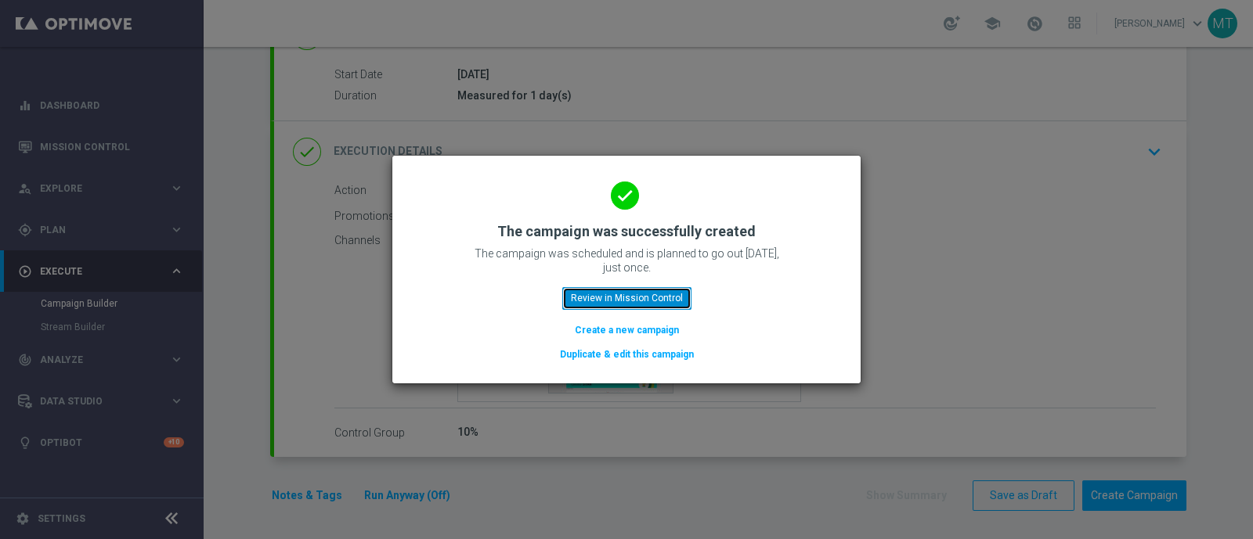
click at [654, 298] on button "Review in Mission Control" at bounding box center [626, 298] width 129 height 22
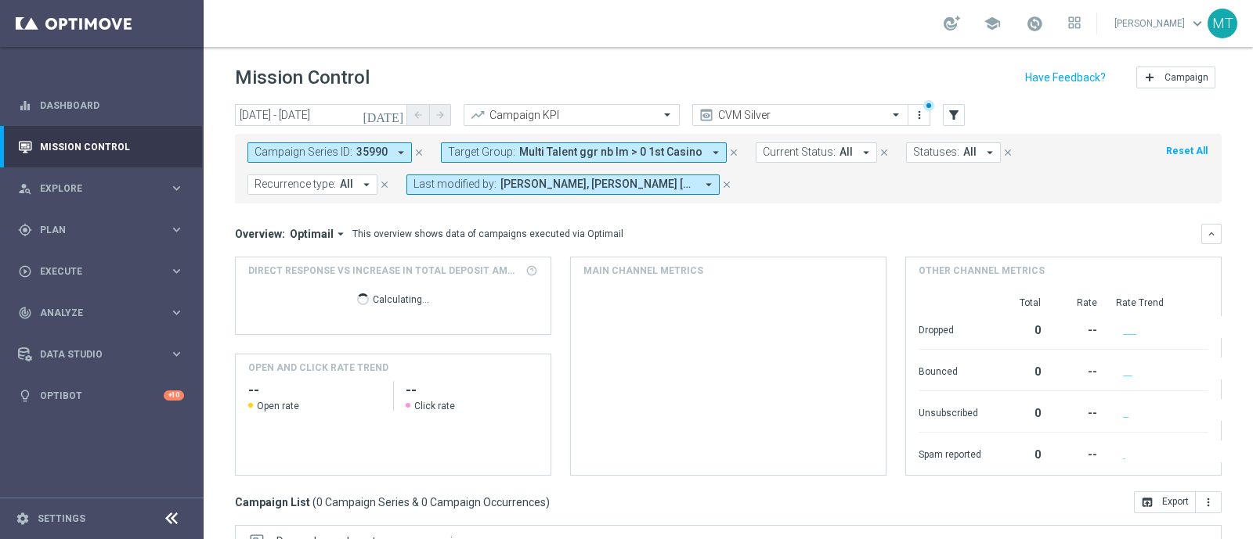
click at [418, 151] on icon "close" at bounding box center [418, 152] width 11 height 11
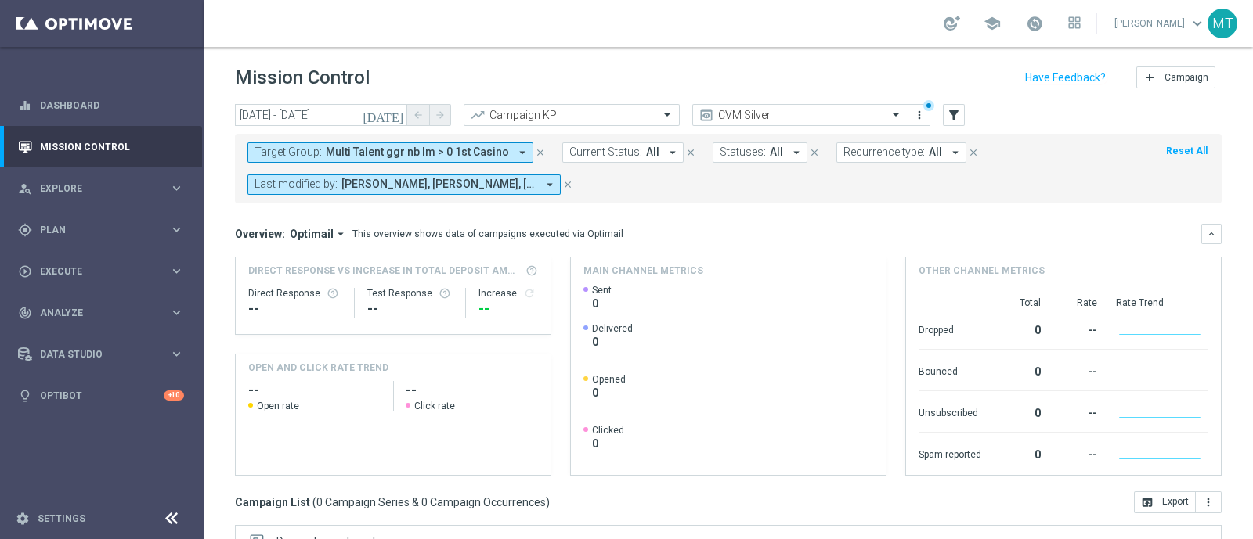
click at [481, 146] on span "Multi Talent ggr nb lm > 0 1st Casino" at bounding box center [417, 152] width 183 height 13
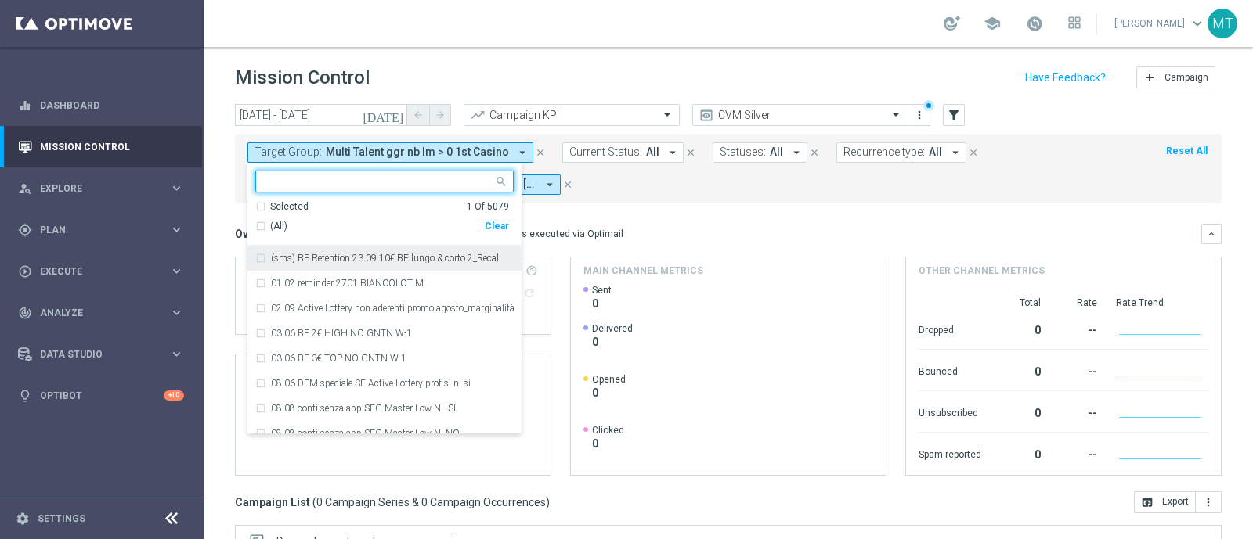
click at [261, 225] on div "(All)" at bounding box center [369, 226] width 229 height 13
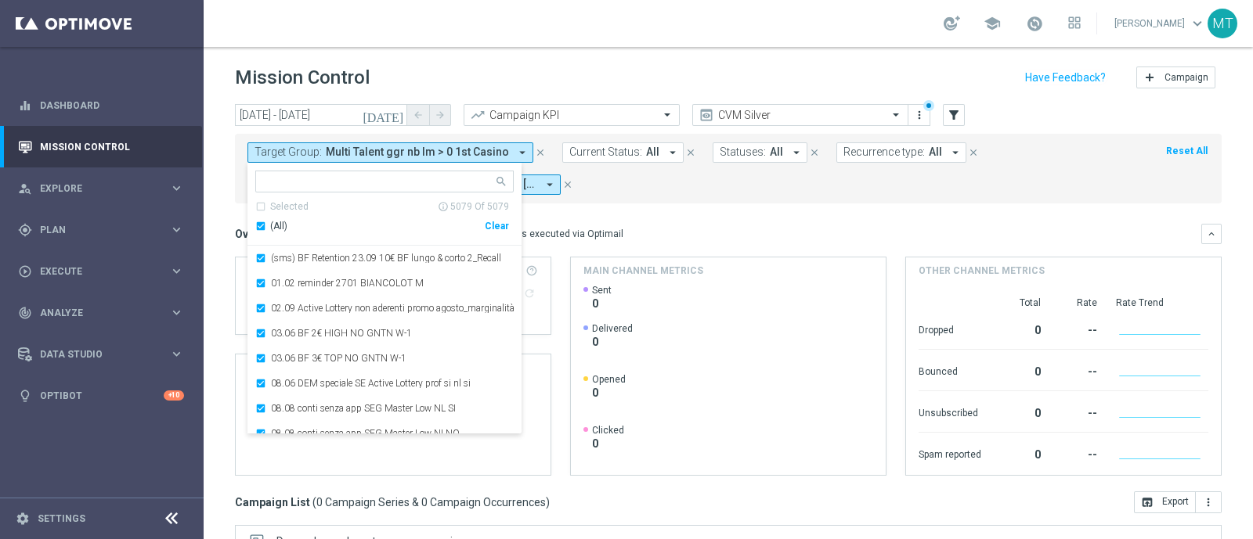
click at [264, 228] on div "(All)" at bounding box center [369, 226] width 229 height 13
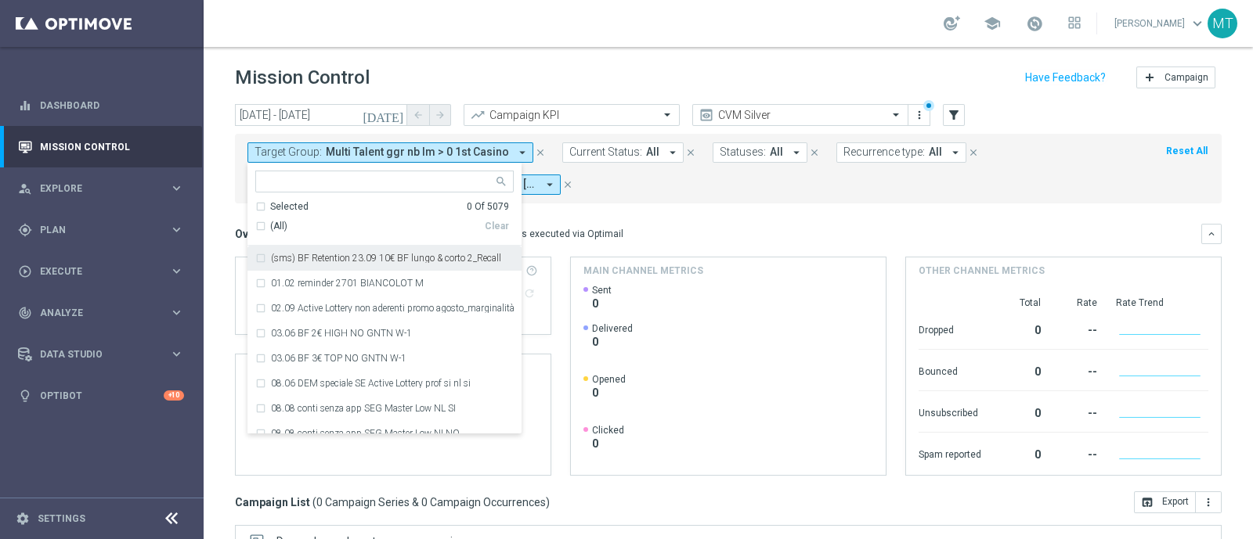
click at [223, 168] on div "[DATE] [DATE] - [DATE] arrow_back arrow_forward Campaign KPI trending_up CVM Si…" at bounding box center [728, 314] width 1049 height 421
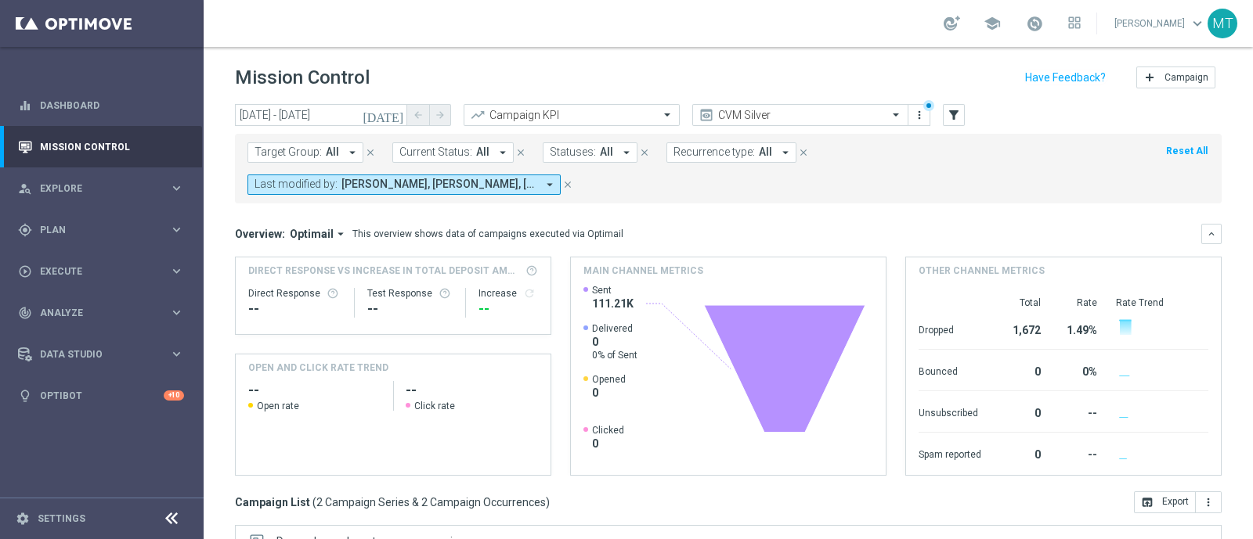
scroll to position [274, 0]
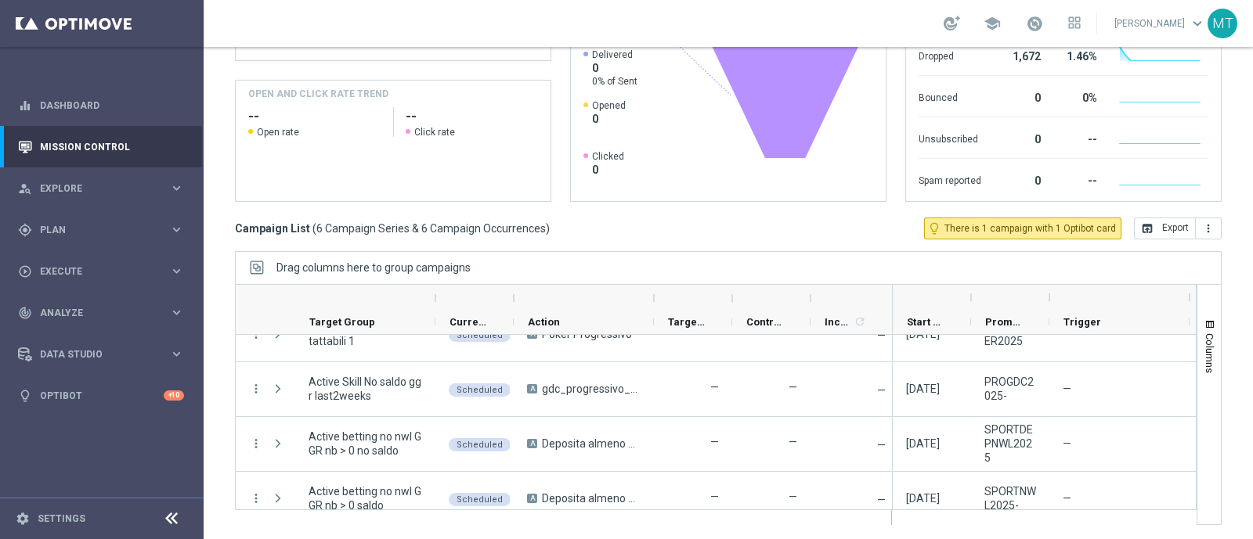
scroll to position [153, 0]
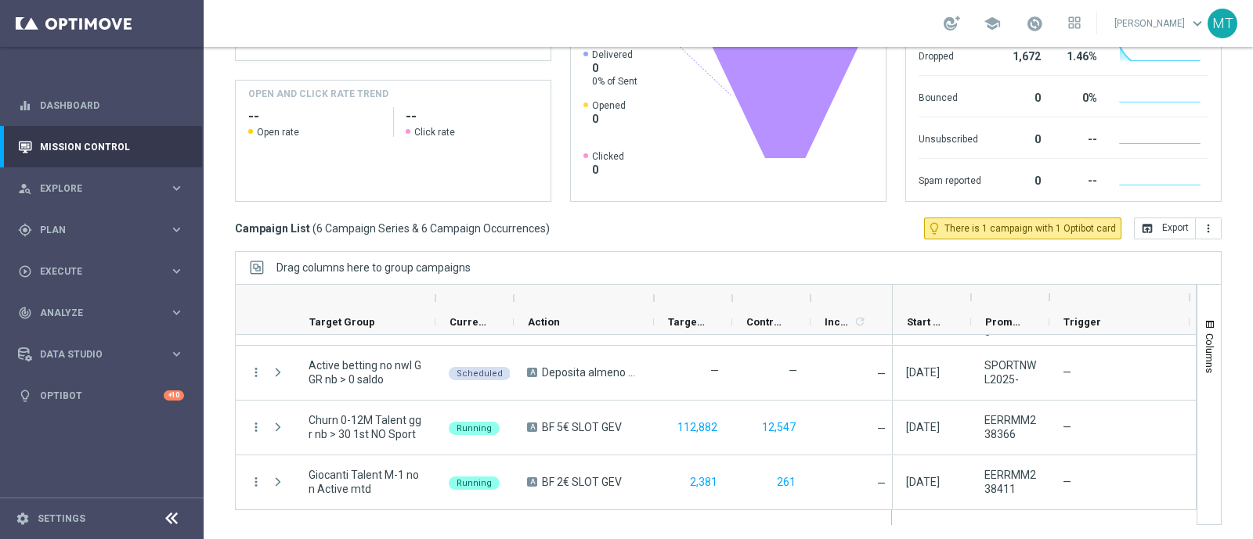
click at [887, 291] on div at bounding box center [851, 298] width 82 height 25
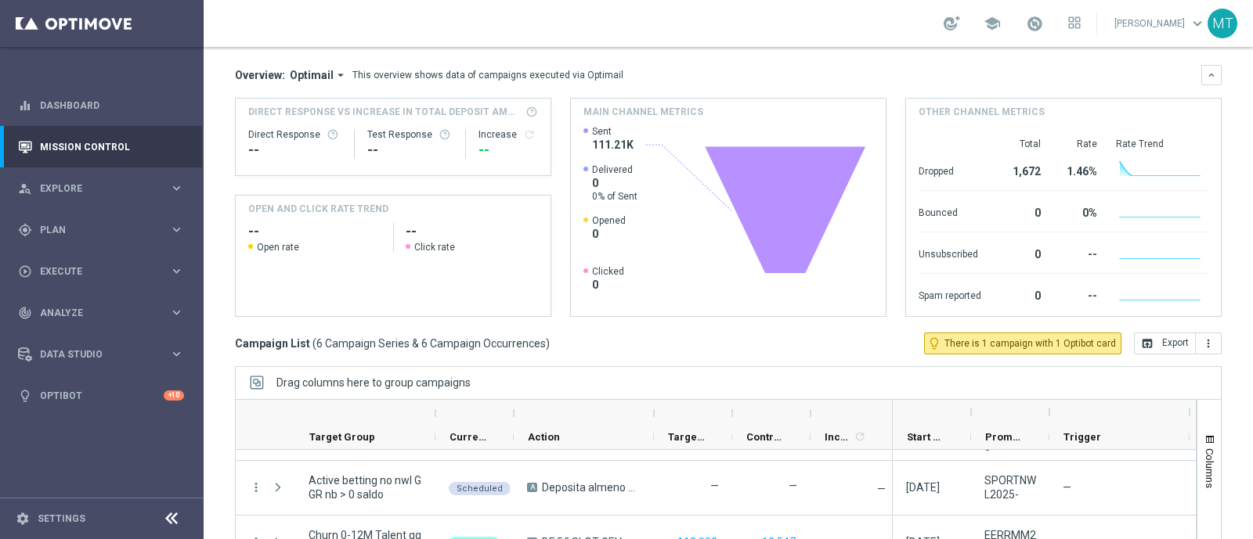
scroll to position [274, 0]
